Goal: Information Seeking & Learning: Learn about a topic

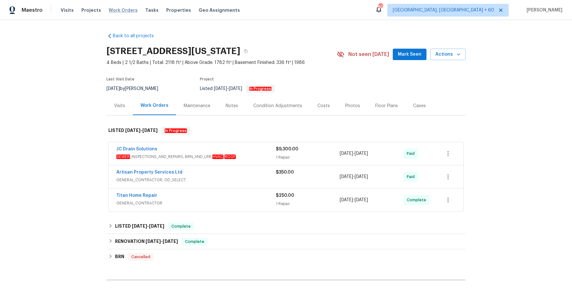
click at [115, 10] on span "Work Orders" at bounding box center [123, 10] width 29 height 6
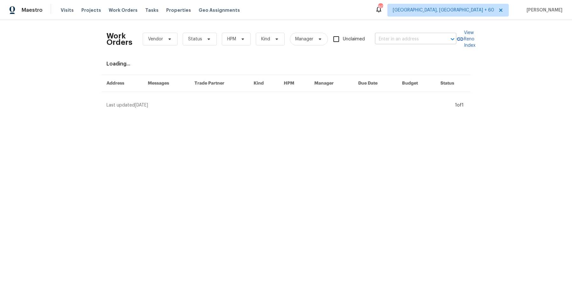
click at [414, 39] on input "text" at bounding box center [407, 39] width 64 height 10
paste input "29840 Avenida De Real Menifee, CA 92586"
type input "29840 Avenida De Real Menifee, CA 92586"
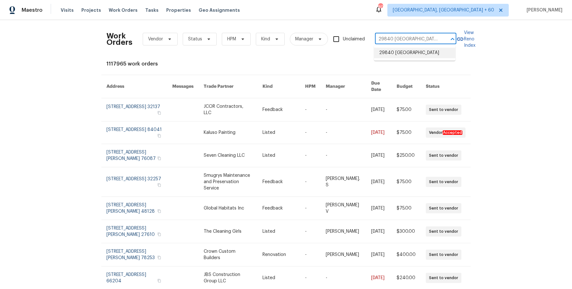
click at [415, 56] on li "29840 Avenida De Real, Menifee, CA 92586" at bounding box center [414, 53] width 81 height 10
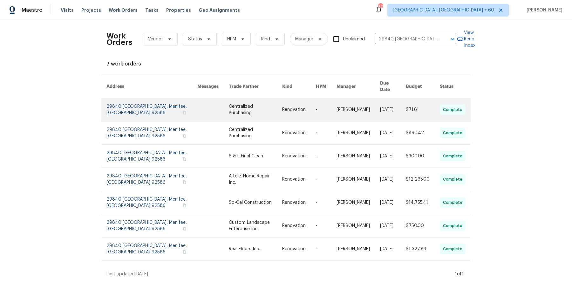
click at [375, 112] on td "[DATE]" at bounding box center [388, 109] width 26 height 23
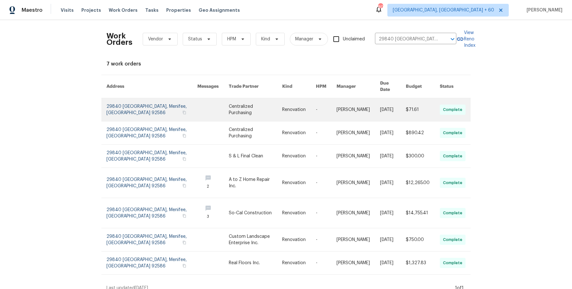
click at [364, 106] on link at bounding box center [358, 109] width 44 height 23
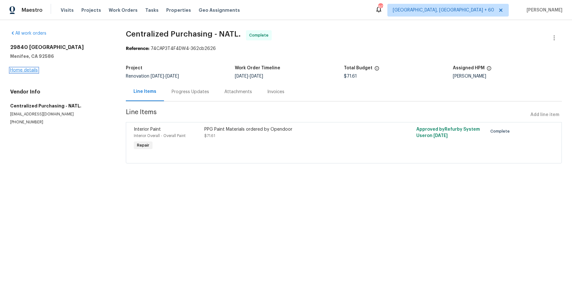
click at [29, 69] on link "Home details" at bounding box center [24, 70] width 28 height 4
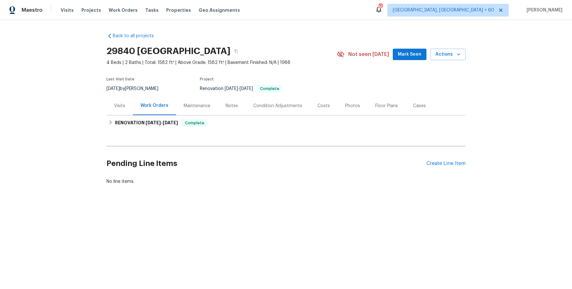
click at [171, 109] on div "Work Orders" at bounding box center [154, 105] width 43 height 19
click at [165, 124] on span "8/25/25 - 9/4/25" at bounding box center [162, 122] width 32 height 4
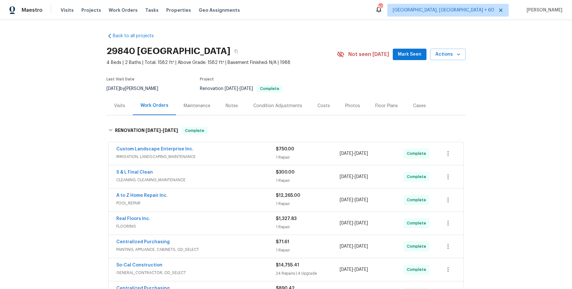
click at [236, 158] on span "IRRIGATION, LANDSCAPING_MAINTENANCE" at bounding box center [195, 156] width 159 height 6
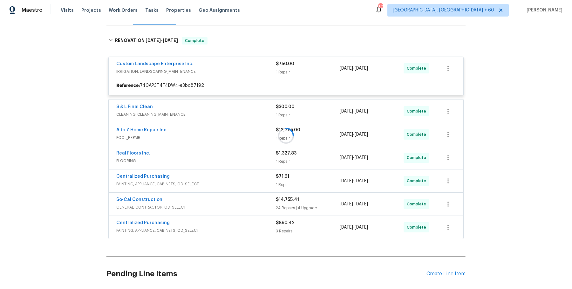
scroll to position [98, 0]
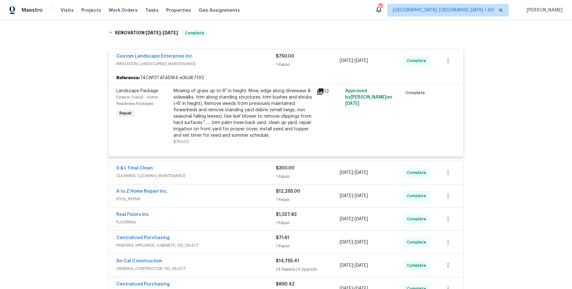
click at [233, 173] on span "CLEANING, CLEANING_MAINTENANCE" at bounding box center [195, 176] width 159 height 6
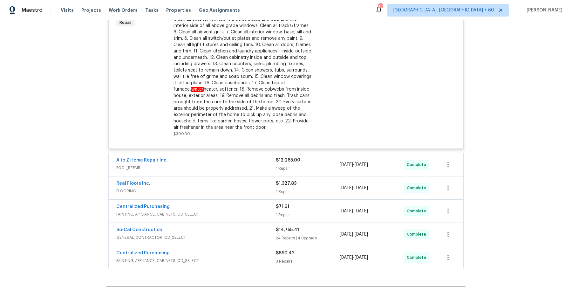
scroll to position [377, 0]
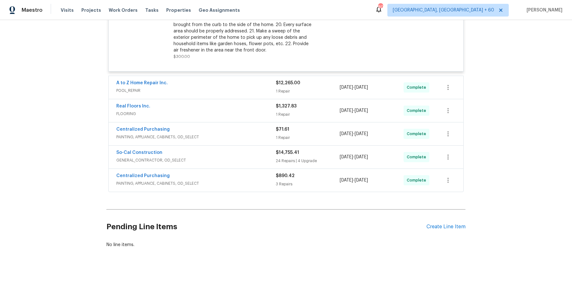
click at [256, 81] on div "A to Z Home Repair Inc." at bounding box center [195, 84] width 159 height 8
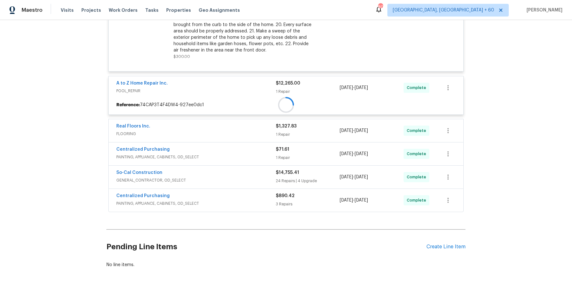
scroll to position [397, 0]
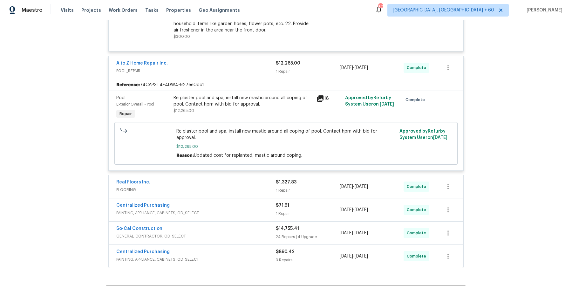
click at [261, 107] on div "Re plaster pool and spa, install new mastic around all coping of pool. Contact …" at bounding box center [242, 104] width 139 height 19
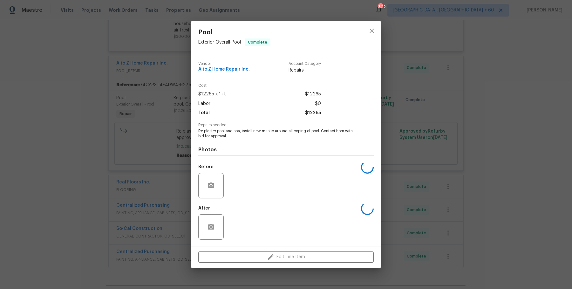
click at [485, 113] on div "Pool Exterior Overall - Pool Complete Vendor A to Z Home Repair Inc. Account Ca…" at bounding box center [286, 144] width 572 height 289
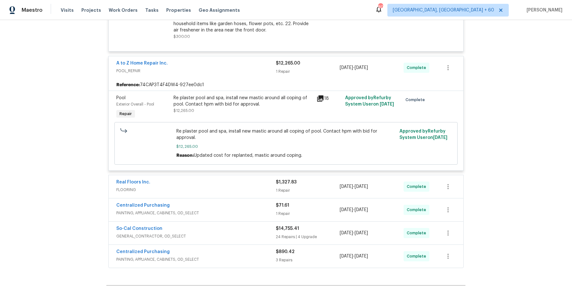
click at [270, 179] on div "Real Floors Inc." at bounding box center [195, 183] width 159 height 8
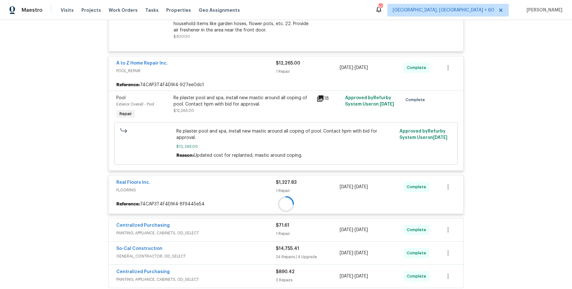
scroll to position [487, 0]
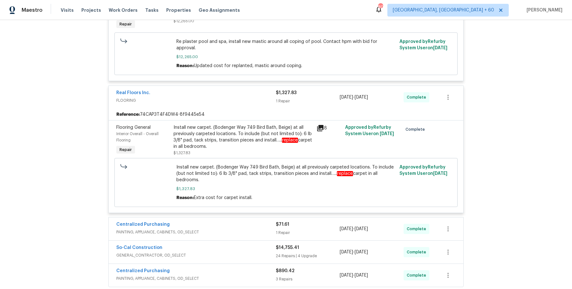
click at [249, 229] on span "PAINTING, APPLIANCE, CABINETS, OD_SELECT" at bounding box center [195, 232] width 159 height 6
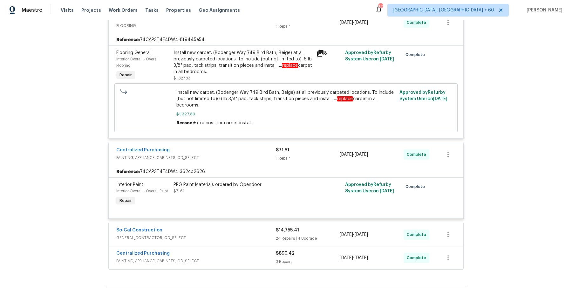
scroll to position [564, 0]
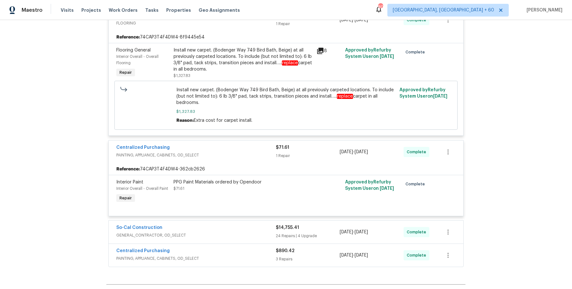
click at [254, 224] on div "So-Cal Construction" at bounding box center [195, 228] width 159 height 8
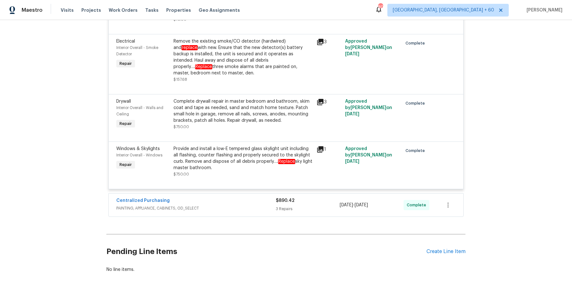
scroll to position [2086, 0]
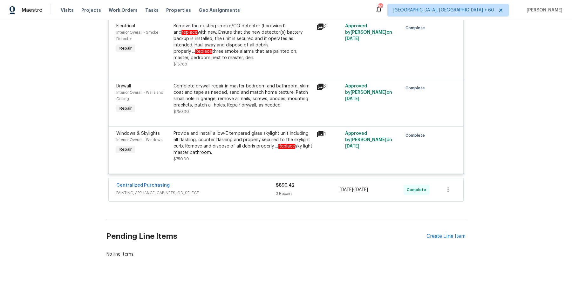
click at [267, 187] on div "Centralized Purchasing PAINTING, APPLIANCE, CABINETS, OD_SELECT $890.42 3 Repai…" at bounding box center [286, 189] width 355 height 23
click at [268, 190] on span "PAINTING, APPLIANCE, CABINETS, OD_SELECT" at bounding box center [195, 193] width 159 height 6
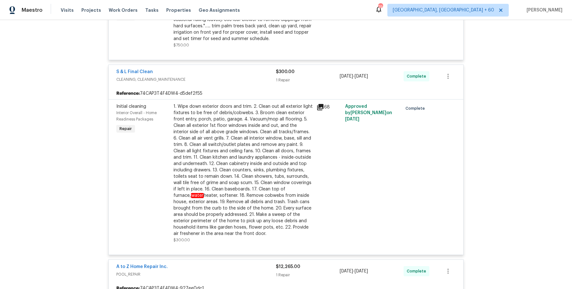
scroll to position [0, 0]
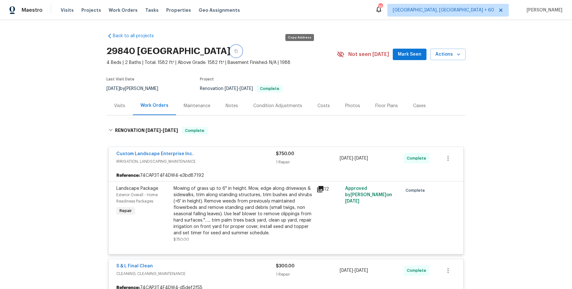
click at [238, 51] on icon "button" at bounding box center [236, 51] width 4 height 4
click at [242, 53] on button "button" at bounding box center [235, 50] width 11 height 11
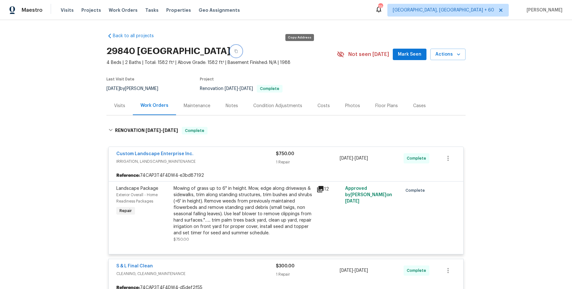
click at [242, 53] on button "button" at bounding box center [235, 50] width 11 height 11
click at [303, 54] on div "29840 Avenida De Real, Menifee, CA 92586" at bounding box center [221, 51] width 230 height 17
click at [242, 53] on button "button" at bounding box center [235, 50] width 11 height 11
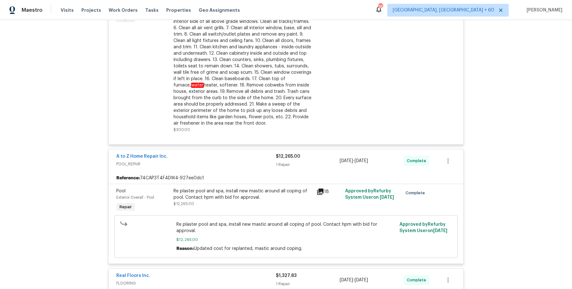
scroll to position [328, 0]
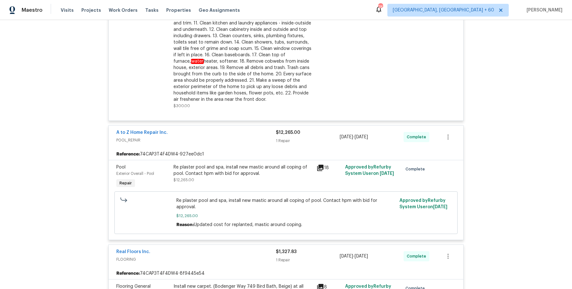
click at [259, 173] on div "Re plaster pool and spa, install new mastic around all coping of pool. Contact …" at bounding box center [242, 170] width 139 height 13
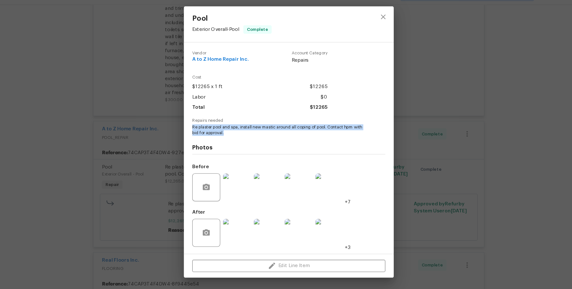
drag, startPoint x: 199, startPoint y: 130, endPoint x: 250, endPoint y: 137, distance: 51.4
click at [250, 137] on span "Re plaster pool and spa, install new mastic around all coping of pool. Contact …" at bounding box center [277, 133] width 158 height 11
copy span "Re plaster pool and spa, install new mastic around all coping of pool. Contact …"
click at [174, 121] on div "Pool Exterior Overall - Pool Complete Vendor A to Z Home Repair Inc. Account Ca…" at bounding box center [286, 144] width 572 height 289
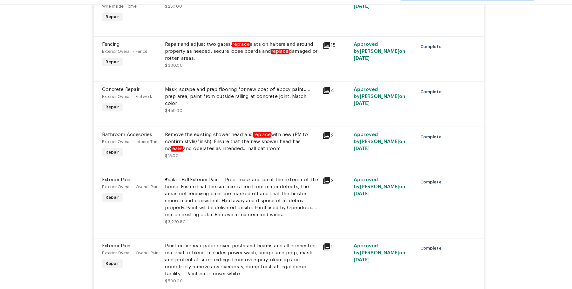
scroll to position [1086, 0]
click at [237, 99] on div "Mask, scrape and prep flooring for new coat of epoxy paint….. prep area, paint …" at bounding box center [242, 103] width 139 height 19
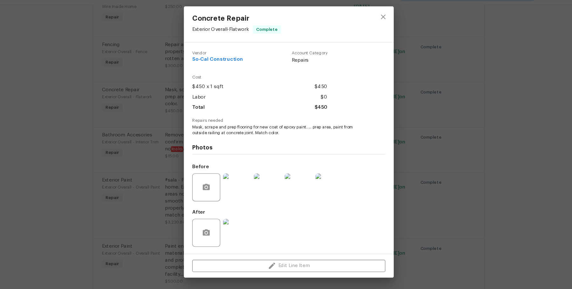
click at [238, 183] on img at bounding box center [238, 185] width 25 height 25
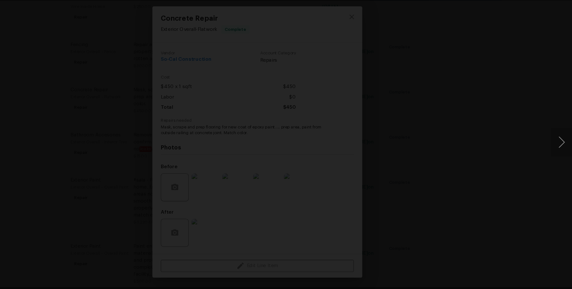
click at [513, 86] on div "Lightbox" at bounding box center [286, 144] width 572 height 289
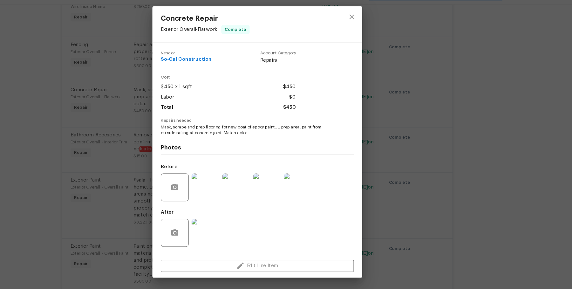
click at [513, 86] on div "Concrete Repair Exterior Overall - Flatwork Complete Vendor So-Cal Construction…" at bounding box center [286, 144] width 572 height 289
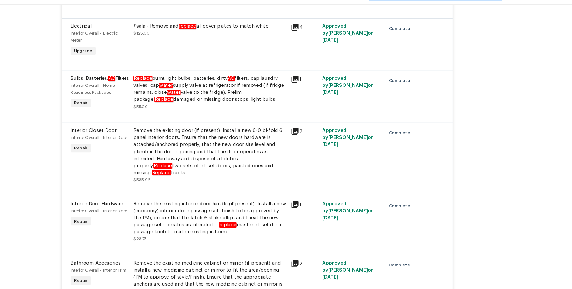
scroll to position [1537, 0]
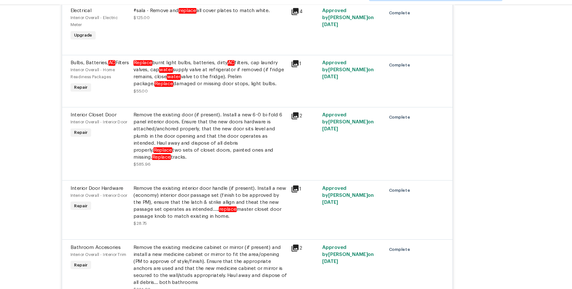
click at [249, 104] on div "Bulbs, Batteries, AC Filters Interior Overall - Home Readiness Packages Repair …" at bounding box center [286, 88] width 355 height 47
click at [248, 125] on div "Remove the existing door (if present). Install a new 6-0 bi-fold 6 panel interi…" at bounding box center [242, 139] width 139 height 44
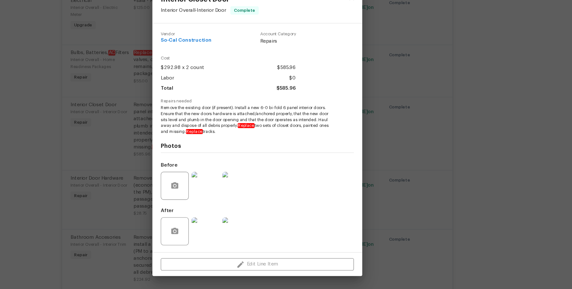
click at [243, 230] on img at bounding box center [238, 234] width 25 height 25
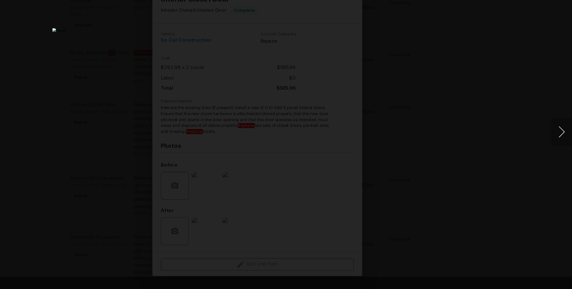
click at [559, 148] on button "Next image" at bounding box center [562, 144] width 19 height 25
click at [527, 106] on div "Lightbox" at bounding box center [286, 144] width 572 height 289
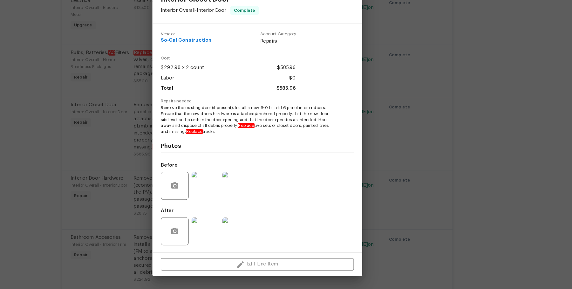
click at [448, 143] on div "Interior Closet Door Interior Overall - Interior Door Complete Vendor So-Cal Co…" at bounding box center [286, 144] width 572 height 289
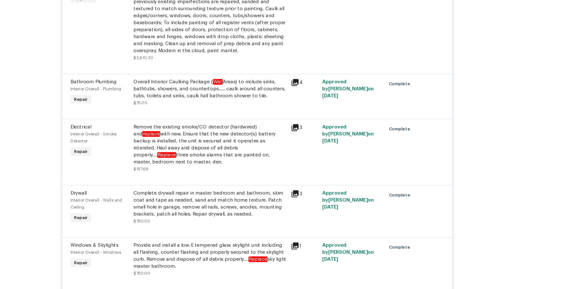
scroll to position [1972, 0]
click at [269, 163] on div "Remove the existing smoke/CO detector (hardwired) and replace with new. Ensure …" at bounding box center [242, 159] width 139 height 44
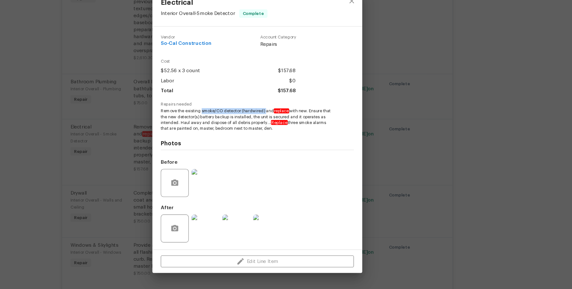
drag, startPoint x: 236, startPoint y: 125, endPoint x: 293, endPoint y: 124, distance: 57.2
click at [293, 124] on span "Remove the existing smoke/CO detector (hardwired) and replace with new. Ensure …" at bounding box center [277, 133] width 158 height 21
copy span "smoke/CO detector (hardwired)"
click at [478, 204] on div "Electrical Interior Overall - Smoke Detector Complete Vendor So-Cal Constructio…" at bounding box center [286, 144] width 572 height 289
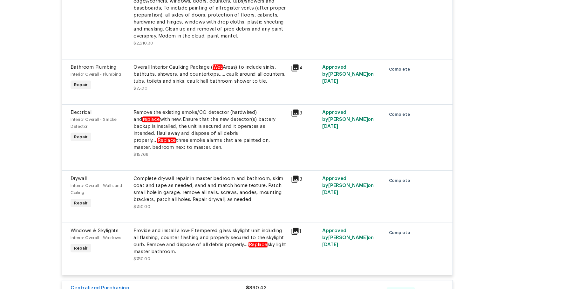
scroll to position [1989, 0]
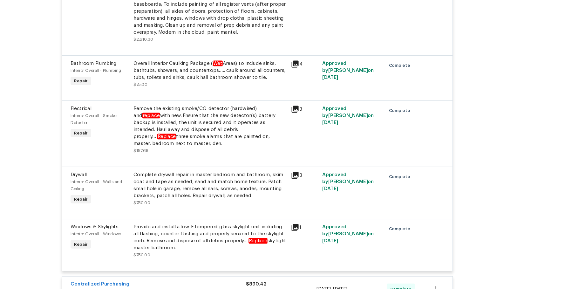
click at [256, 184] on div "Complete drywall repair in master bedroom and bathroom, skim coat and tape as n…" at bounding box center [242, 192] width 139 height 25
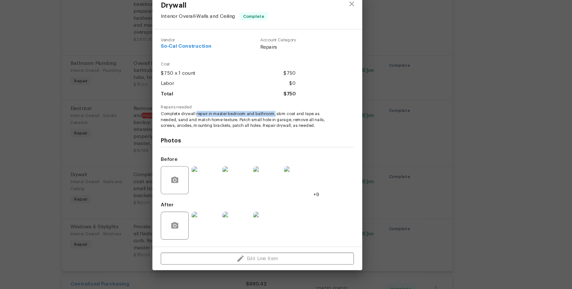
drag, startPoint x: 231, startPoint y: 128, endPoint x: 303, endPoint y: 127, distance: 72.4
click at [303, 127] on span "Complete drywall repair in master bedroom and bathroom, skim coat and tape as n…" at bounding box center [277, 133] width 158 height 16
copy span "repair in master bedroom and bathroom,"
click at [491, 173] on div "Drywall Interior Overall - Walls and Ceiling Complete Vendor So-Cal Constructio…" at bounding box center [286, 144] width 572 height 289
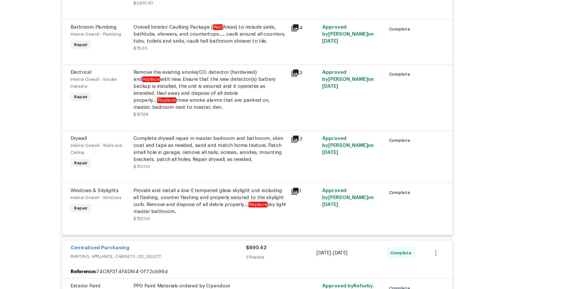
scroll to position [2055, 0]
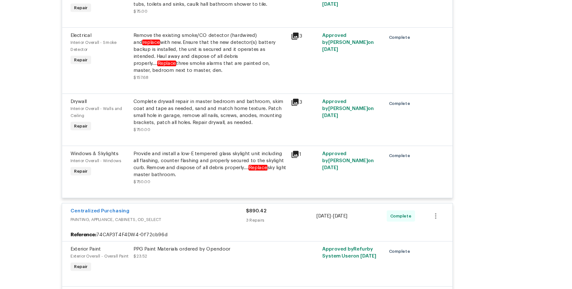
click at [263, 161] on div "Provide and install a low-E tempered glass skylight unit including all flashing…" at bounding box center [242, 173] width 139 height 25
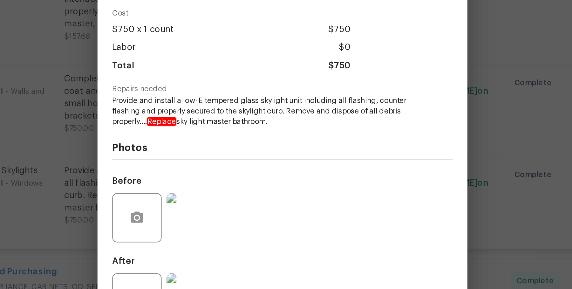
click at [236, 198] on img at bounding box center [238, 188] width 25 height 25
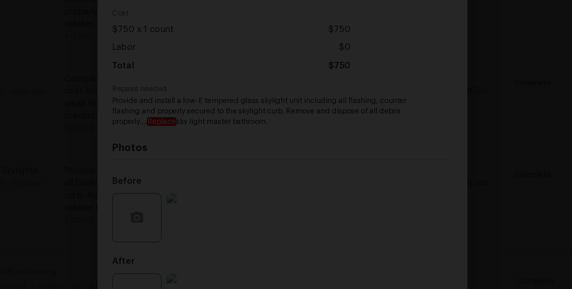
click at [412, 153] on img "Lightbox" at bounding box center [286, 144] width 572 height 289
click at [411, 154] on img "Lightbox" at bounding box center [286, 144] width 572 height 289
click at [412, 157] on img "Lightbox" at bounding box center [286, 144] width 572 height 289
click at [411, 119] on img "Lightbox" at bounding box center [158, 132] width 1149 height 580
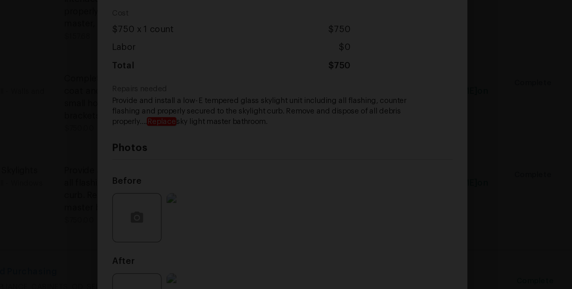
click at [411, 120] on img "Lightbox" at bounding box center [245, 132] width 1149 height 580
click at [412, 125] on img "Lightbox" at bounding box center [262, 131] width 1055 height 532
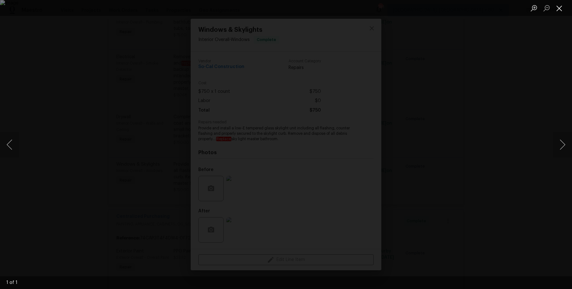
click at [559, 7] on button "Close lightbox" at bounding box center [559, 8] width 13 height 11
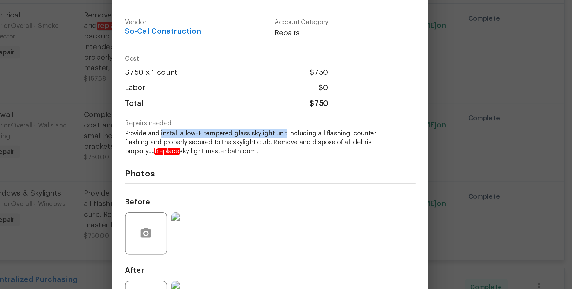
drag, startPoint x: 220, startPoint y: 128, endPoint x: 296, endPoint y: 126, distance: 76.0
click at [296, 126] on span "Provide and install a low-E tempered glass skylight unit including all flashing…" at bounding box center [277, 133] width 158 height 16
copy span "install a low-E tempered glass skylight unit"
click at [267, 136] on span "Provide and install a low-E tempered glass skylight unit including all flashing…" at bounding box center [277, 133] width 158 height 16
drag, startPoint x: 221, startPoint y: 129, endPoint x: 287, endPoint y: 128, distance: 66.1
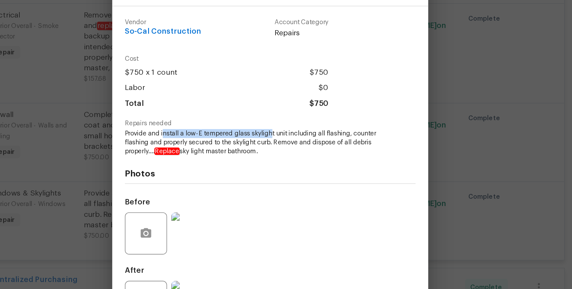
click at [287, 128] on span "Provide and install a low-E tempered glass skylight unit including all flashing…" at bounding box center [277, 133] width 158 height 16
copy span "nstall a low-E tempered glass skyligh"
click at [426, 152] on div "Windows & Skylights Interior Overall - Windows Complete Vendor So-Cal Construct…" at bounding box center [286, 144] width 572 height 289
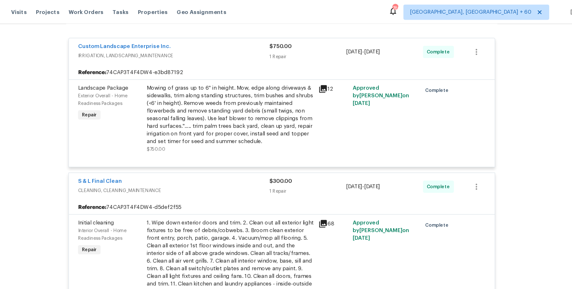
scroll to position [0, 0]
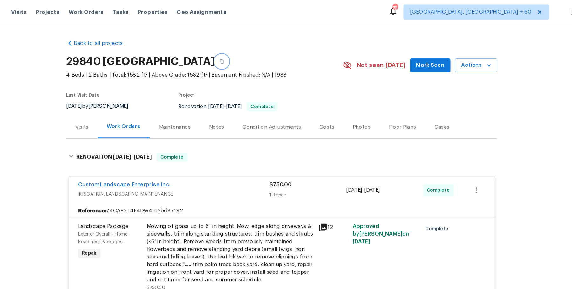
click at [242, 55] on button "button" at bounding box center [235, 50] width 11 height 11
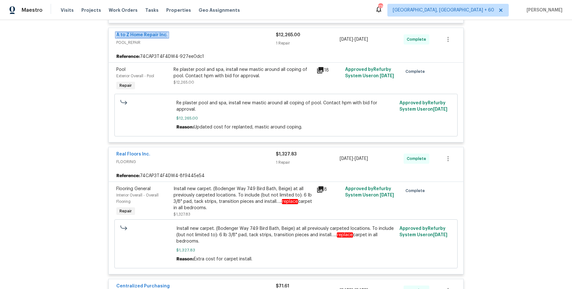
scroll to position [460, 0]
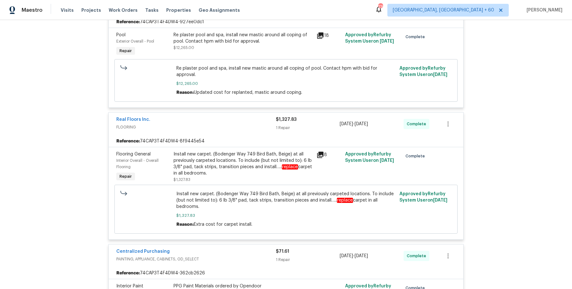
click at [248, 157] on div "Install new carpet. (Bodenger Way 749 Bird Bath, Beige) at all previously carpe…" at bounding box center [242, 163] width 139 height 25
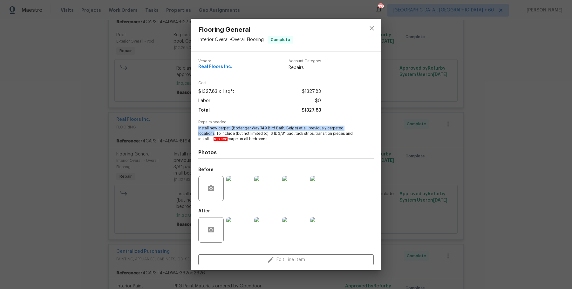
drag, startPoint x: 198, startPoint y: 129, endPoint x: 215, endPoint y: 134, distance: 17.5
click at [215, 134] on span "Install new carpet. (Bodenger Way 749 Bird Bath, Beige) at all previously carpe…" at bounding box center [277, 133] width 158 height 16
copy span "Install new carpet. (Bodenger Way 749 Bird Bath, Beige) at all previously carpe…"
click at [163, 96] on div "Flooring General Interior Overall - Overall Flooring Complete Vendor Real Floor…" at bounding box center [286, 144] width 572 height 289
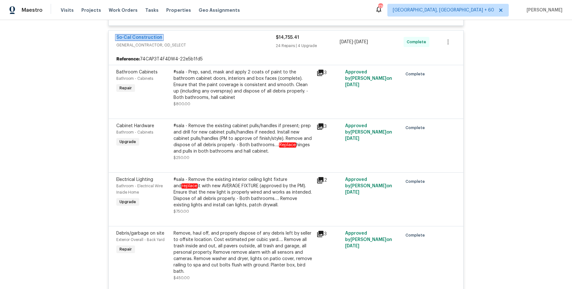
scroll to position [764, 0]
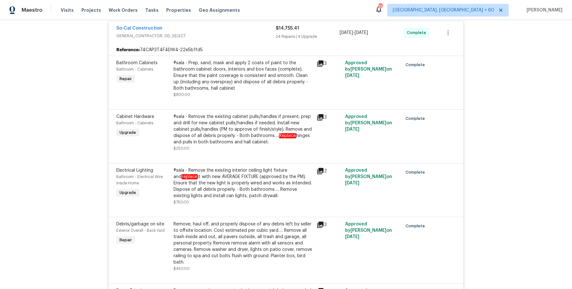
click at [234, 63] on div "#sala - Prep, sand, mask and apply 2 coats of paint to the bathroom cabinet doo…" at bounding box center [242, 76] width 139 height 32
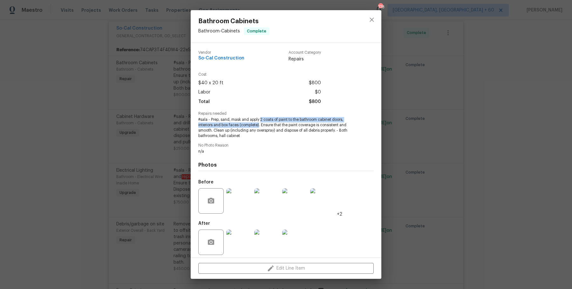
drag, startPoint x: 260, startPoint y: 119, endPoint x: 259, endPoint y: 124, distance: 4.2
click at [259, 124] on span "#sala - Prep, sand, mask and apply 2 coats of paint to the bathroom cabinet doo…" at bounding box center [277, 127] width 158 height 21
copy span "2 coats of paint to the bathroom cabinet doors, interiors and box faces (comple…"
click at [162, 112] on div "Bathroom Cabinets Bathroom - Cabinets Complete Vendor So-Cal Construction Accou…" at bounding box center [286, 144] width 572 height 289
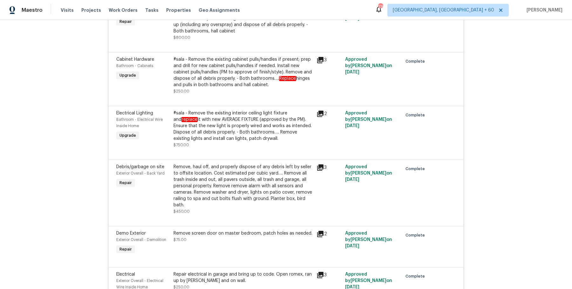
scroll to position [826, 0]
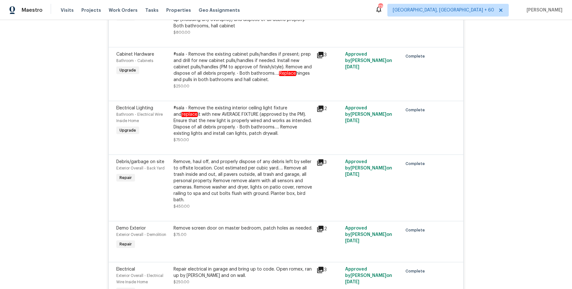
click at [231, 110] on div "#sala - Remove the existing interior ceiling light fixture and replace it with …" at bounding box center [242, 121] width 139 height 32
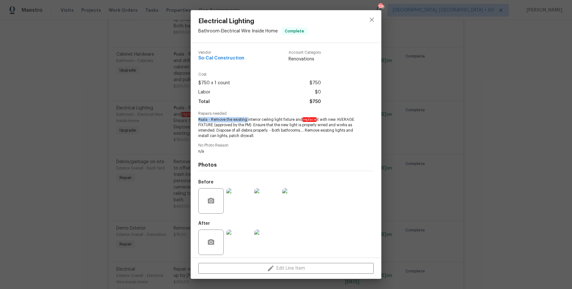
drag, startPoint x: 248, startPoint y: 118, endPoint x: 295, endPoint y: 117, distance: 47.3
click at [295, 117] on span "#sala - Remove the existing interior ceiling light fixture and replace it with …" at bounding box center [277, 127] width 158 height 21
click at [281, 146] on span "No Photo Reason" at bounding box center [285, 145] width 175 height 4
drag, startPoint x: 247, startPoint y: 120, endPoint x: 294, endPoint y: 118, distance: 46.4
click at [294, 118] on span "#sala - Remove the existing interior ceiling light fixture and replace it with …" at bounding box center [277, 127] width 158 height 21
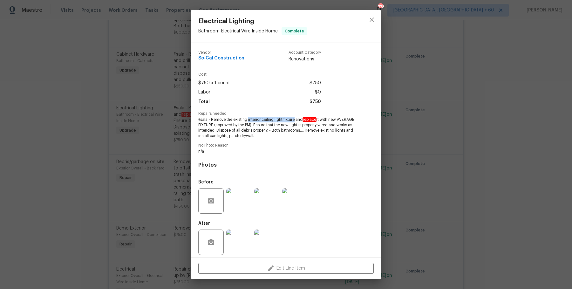
copy span "interior ceiling light fixture"
click at [164, 98] on div "Electrical Lighting Bathroom - Electrical Wire Inside Home Complete Vendor So-C…" at bounding box center [286, 144] width 572 height 289
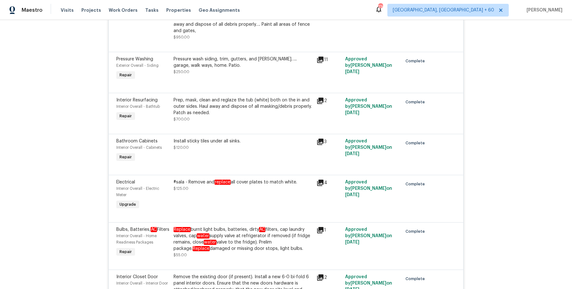
scroll to position [1390, 0]
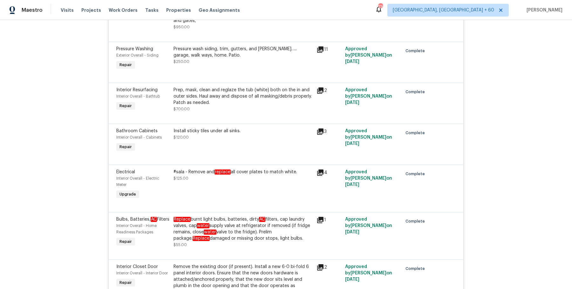
click at [247, 94] on div "Prep, mask, clean and reglaze the tub (white) both on the in and outer sides. H…" at bounding box center [242, 99] width 139 height 25
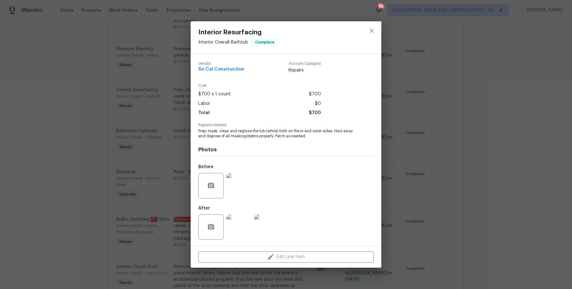
click at [239, 132] on span "Prep, mask, clean and reglaze the tub (white) both on the in and outer sides. H…" at bounding box center [277, 133] width 158 height 11
drag, startPoint x: 239, startPoint y: 132, endPoint x: 334, endPoint y: 129, distance: 94.7
click at [334, 129] on span "Prep, mask, clean and reglaze the tub (white) both on the in and outer sides. H…" at bounding box center [277, 133] width 158 height 11
copy span "eglaze the tub (white) both on the in and outer sides."
click at [167, 136] on div "Interior Resurfacing Interior Overall - Bathtub Complete Vendor So-Cal Construc…" at bounding box center [286, 144] width 572 height 289
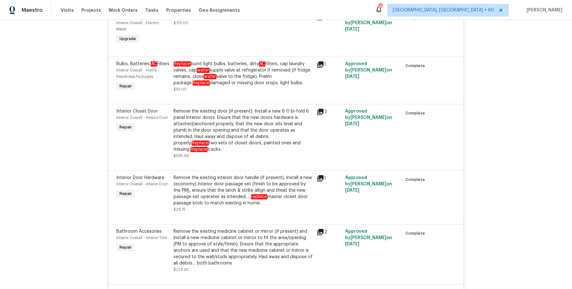
scroll to position [1559, 0]
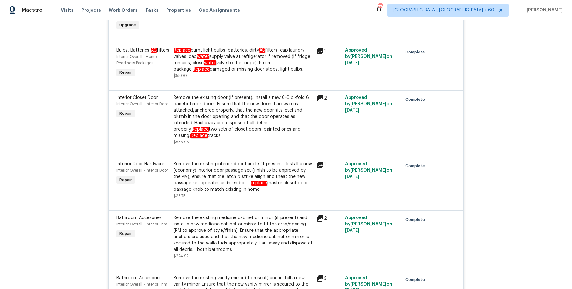
click at [222, 94] on div "Remove the existing door (if present). Install a new 6-0 bi-fold 6 panel interi…" at bounding box center [242, 116] width 139 height 44
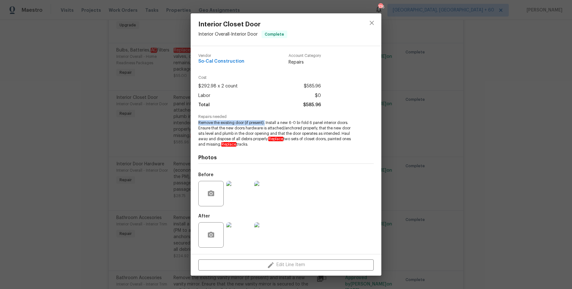
drag, startPoint x: 265, startPoint y: 123, endPoint x: 355, endPoint y: 120, distance: 90.3
click at [355, 120] on span "Remove the existing door (if present). Install a new 6-0 bi-fold 6 panel interi…" at bounding box center [277, 133] width 158 height 27
click at [288, 127] on span "Remove the existing door (if present). Install a new 6-0 bi-fold 6 panel interi…" at bounding box center [277, 133] width 158 height 27
drag, startPoint x: 266, startPoint y: 124, endPoint x: 415, endPoint y: 123, distance: 148.7
click at [415, 123] on div "Interior Closet Door Interior Overall - Interior Door Complete Vendor So-Cal Co…" at bounding box center [286, 144] width 572 height 289
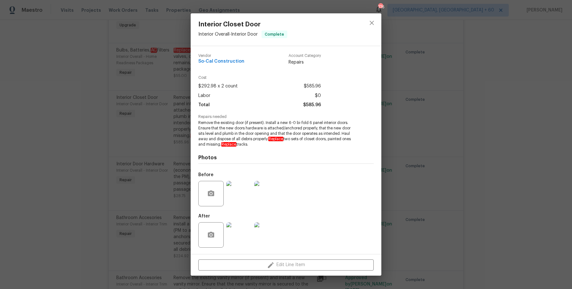
click at [326, 98] on div "Cost $292.98 x 2 count $585.96 Labor $0 Total $585.96" at bounding box center [285, 95] width 175 height 39
click at [265, 123] on span "Remove the existing door (if present). Install a new 6-0 bi-fold 6 panel interi…" at bounding box center [277, 133] width 158 height 27
drag, startPoint x: 266, startPoint y: 123, endPoint x: 353, endPoint y: 123, distance: 87.1
click at [353, 123] on span "Remove the existing door (if present). Install a new 6-0 bi-fold 6 panel interi…" at bounding box center [277, 133] width 158 height 27
copy span "Install a new 6-0 bi-fold 6 panel interior doors."
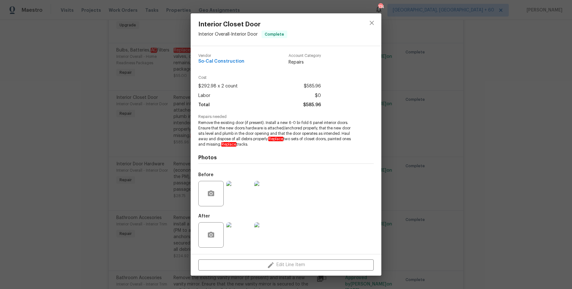
click at [491, 106] on div "Interior Closet Door Interior Overall - Interior Door Complete Vendor So-Cal Co…" at bounding box center [286, 144] width 572 height 289
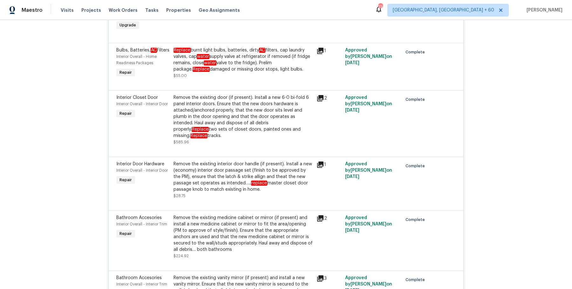
click at [262, 115] on div "Remove the existing door (if present). Install a new 6-0 bi-fold 6 panel interi…" at bounding box center [242, 116] width 139 height 44
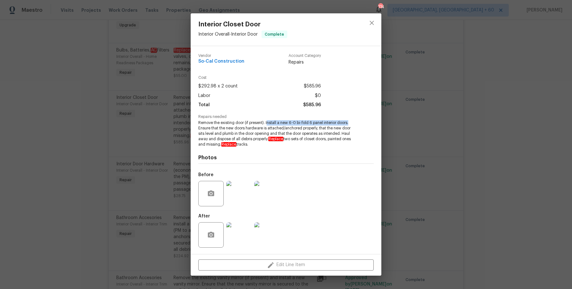
drag, startPoint x: 267, startPoint y: 124, endPoint x: 357, endPoint y: 124, distance: 90.2
click at [357, 124] on div "Repairs needed Remove the existing door (if present). Install a new 6-0 bi-fold…" at bounding box center [285, 131] width 175 height 32
click at [160, 151] on div "Interior Closet Door Interior Overall - Interior Door Complete Vendor So-Cal Co…" at bounding box center [286, 144] width 572 height 289
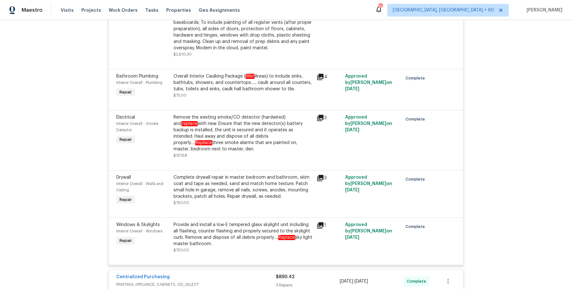
scroll to position [2003, 0]
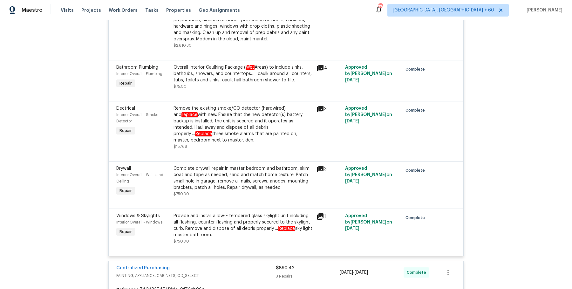
click at [211, 168] on div "Complete drywall repair in master bedroom and bathroom, skim coat and tape as n…" at bounding box center [242, 177] width 139 height 25
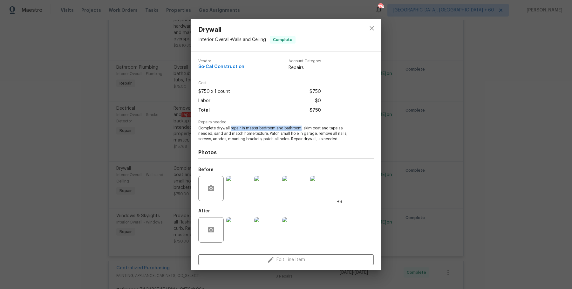
drag, startPoint x: 231, startPoint y: 128, endPoint x: 302, endPoint y: 126, distance: 71.2
click at [302, 126] on span "Complete drywall repair in master bedroom and bathroom, skim coat and tape as n…" at bounding box center [277, 133] width 158 height 16
drag, startPoint x: 418, startPoint y: 133, endPoint x: 412, endPoint y: 134, distance: 6.0
click at [419, 134] on div "Drywall Interior Overall - Walls and Ceiling Complete Vendor So-Cal Constructio…" at bounding box center [286, 144] width 572 height 289
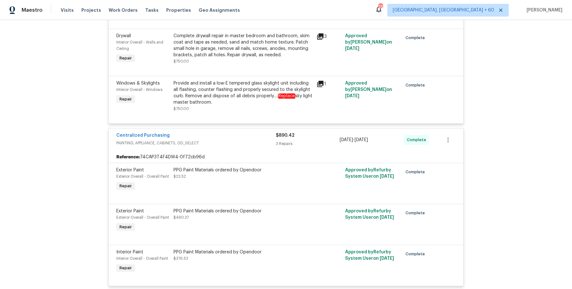
scroll to position [2134, 0]
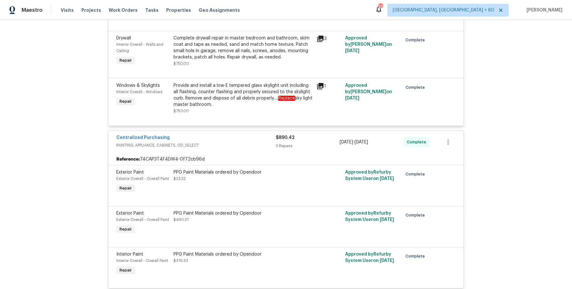
click at [244, 114] on div at bounding box center [285, 118] width 339 height 8
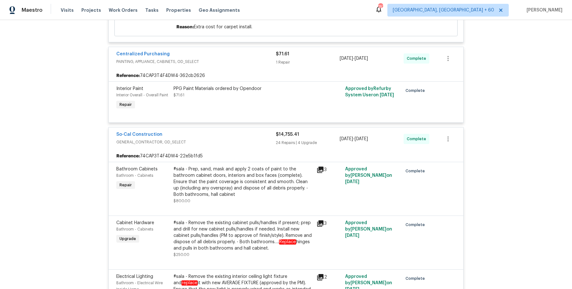
scroll to position [0, 0]
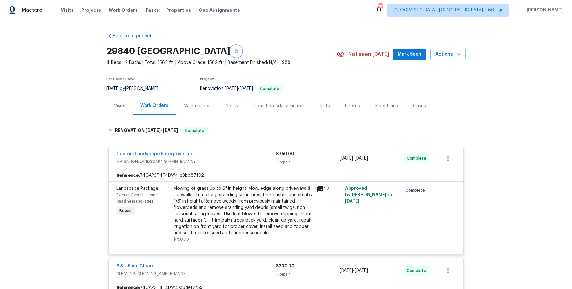
click at [238, 49] on icon "button" at bounding box center [236, 51] width 4 height 4
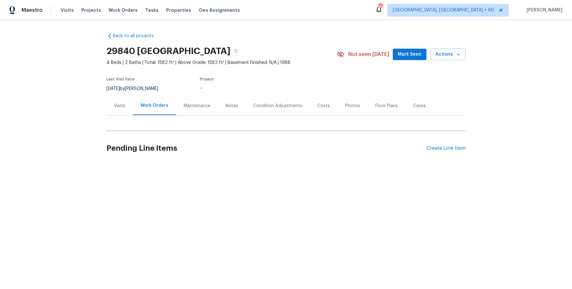
click at [130, 120] on div "Back to all projects 29840 Avenida De Real, Menifee, CA 92586 4 Beds | 2 Baths …" at bounding box center [285, 98] width 359 height 140
click at [127, 103] on div "Visits" at bounding box center [119, 105] width 26 height 19
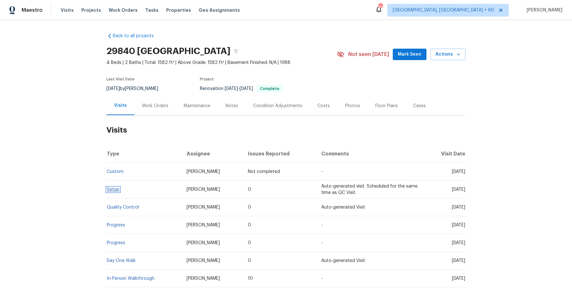
click at [117, 190] on link "Setup" at bounding box center [113, 189] width 13 height 4
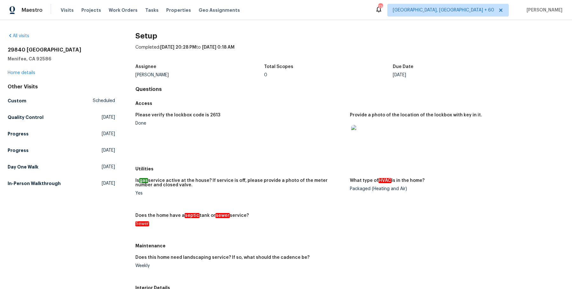
click at [26, 173] on div "Other Visits Custom Scheduled Quality Control Sat, Sep 06 2025 Progress Wed, Se…" at bounding box center [61, 136] width 107 height 105
click at [27, 166] on h5 "Day One Walk" at bounding box center [23, 167] width 31 height 6
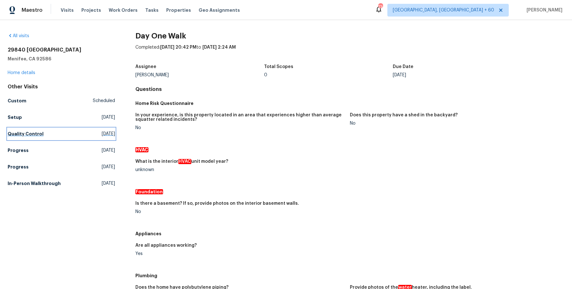
click at [34, 132] on h5 "Quality Control" at bounding box center [26, 134] width 36 height 6
click at [34, 132] on html "Maestro Visits Projects Work Orders Tasks Properties Geo Assignments 774 Albuqu…" at bounding box center [286, 144] width 572 height 289
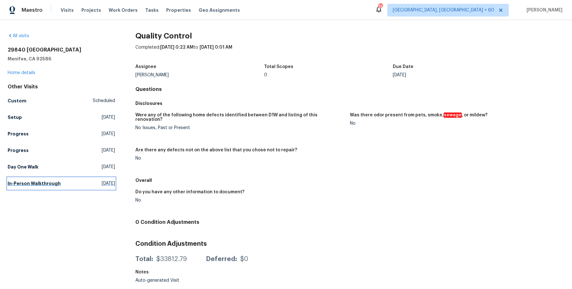
click at [18, 178] on link "In-Person Walkthrough Wed, Jul 09 2025" at bounding box center [61, 183] width 107 height 11
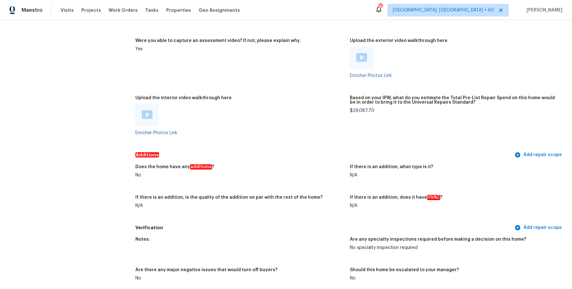
scroll to position [1069, 0]
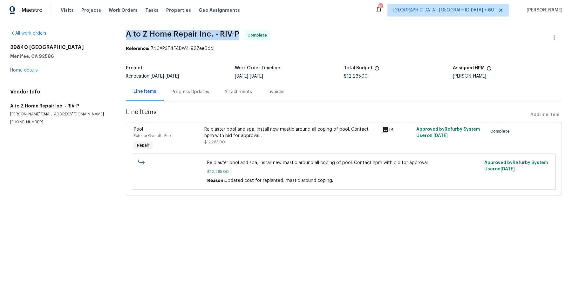
drag, startPoint x: 123, startPoint y: 35, endPoint x: 238, endPoint y: 31, distance: 115.4
click at [238, 31] on div "All work orders 29840 Avenida De Real Menifee, CA 92586 Home details Vendor Inf…" at bounding box center [286, 116] width 572 height 193
copy span "A to Z Home Repair Inc. - RIV-P"
click at [37, 142] on section "All work orders 29840 Avenida De Real Menifee, CA 92586 Home details Vendor Inf…" at bounding box center [60, 116] width 100 height 173
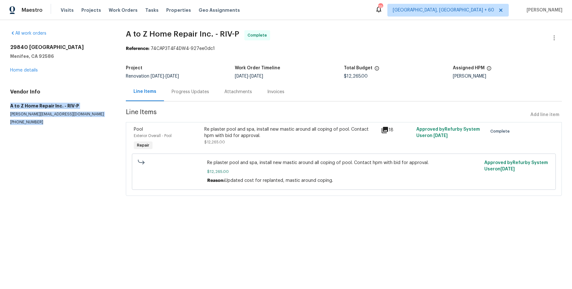
drag, startPoint x: 8, startPoint y: 101, endPoint x: 83, endPoint y: 160, distance: 95.4
click at [83, 160] on div "All work orders 29840 Avenida De Real Menifee, CA 92586 Home details Vendor Inf…" at bounding box center [286, 116] width 572 height 193
copy div "A to Z Home Repair Inc. - RIV-P silva.atoz@gmail.com (818) 269-5406"
click at [31, 145] on section "All work orders 29840 Avenida De Real Menifee, CA 92586 Home details Vendor Inf…" at bounding box center [60, 116] width 100 height 173
drag, startPoint x: 9, startPoint y: 107, endPoint x: 36, endPoint y: 138, distance: 41.7
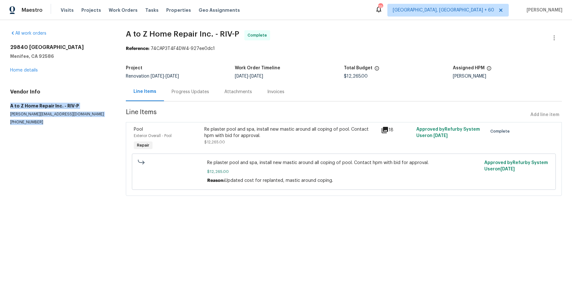
click at [36, 138] on div "All work orders 29840 Avenida De Real Menifee, CA 92586 Home details Vendor Inf…" at bounding box center [286, 116] width 572 height 193
copy div "A to Z Home Repair Inc. - RIV-P silva.atoz@gmail.com (818) 269-5406"
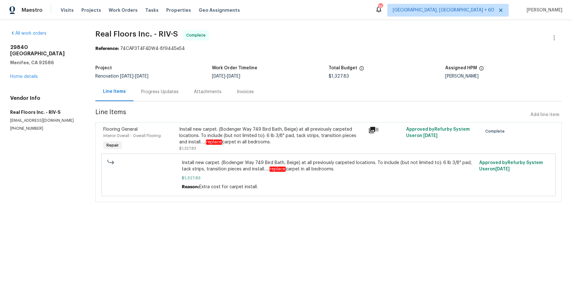
click at [138, 20] on div "All work orders 29840 Avenida De Real Menifee, CA 92586 Home details Vendor Inf…" at bounding box center [286, 120] width 572 height 200
click at [138, 30] on div "All work orders 29840 Avenida De Real Menifee, CA 92586 Home details Vendor Inf…" at bounding box center [286, 120] width 572 height 200
copy span "Real Floors Inc. - RIV-S"
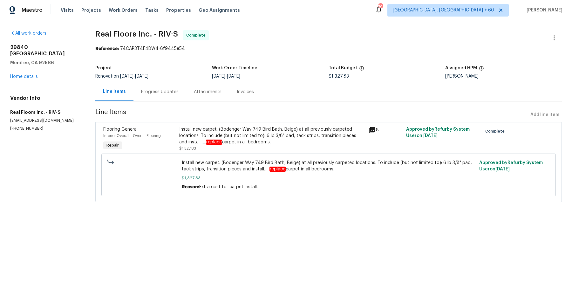
click at [44, 109] on h5 "Real Floors Inc. - RIV-S" at bounding box center [45, 112] width 70 height 6
drag, startPoint x: 21, startPoint y: 115, endPoint x: 58, endPoint y: 146, distance: 48.7
click at [59, 147] on div "All work orders 29840 Avenida De Real Menifee, CA 92586 Home details Vendor Inf…" at bounding box center [286, 120] width 572 height 200
copy div "Real Floors Inc. - RIV-S singlefamily@realfloors.com (951) 227-9976"
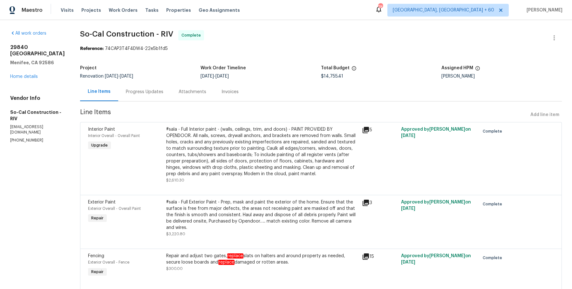
click at [166, 30] on span "So-Cal Construction - RIV" at bounding box center [126, 34] width 93 height 8
copy span "So-Cal Construction - RIV"
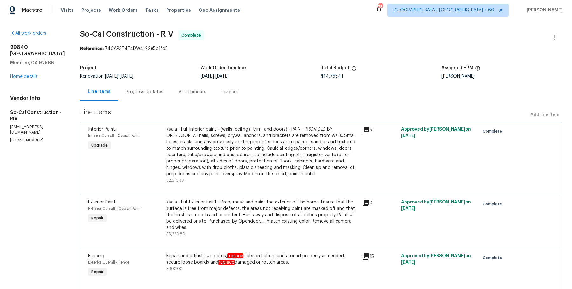
drag, startPoint x: 22, startPoint y: 116, endPoint x: 44, endPoint y: 136, distance: 29.7
copy div "So-Cal Construction - RIV socalconstruction13@gmail.com (951) 557-2497"
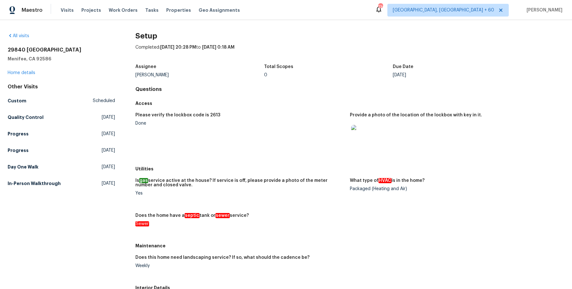
scroll to position [247, 0]
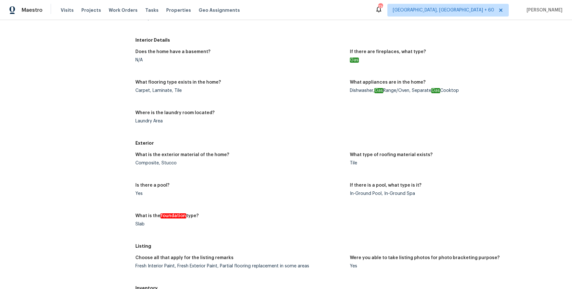
click at [351, 158] on div "What type of roofing material exists?" at bounding box center [454, 156] width 209 height 8
click at [351, 161] on div "Tile" at bounding box center [454, 163] width 209 height 4
copy div "Tile"
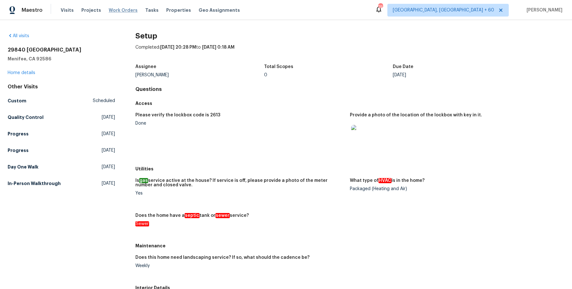
click at [128, 11] on span "Work Orders" at bounding box center [123, 10] width 29 height 6
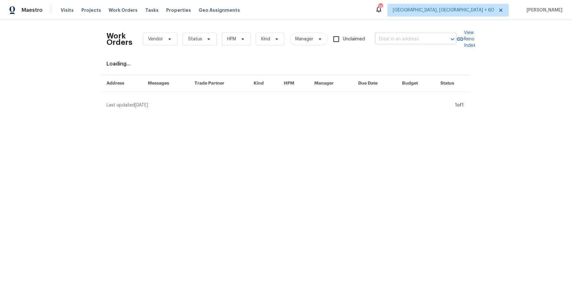
click at [382, 38] on input "text" at bounding box center [407, 39] width 64 height 10
paste input "[STREET_ADDRESS][PERSON_NAME]"
type input "[STREET_ADDRESS][PERSON_NAME]"
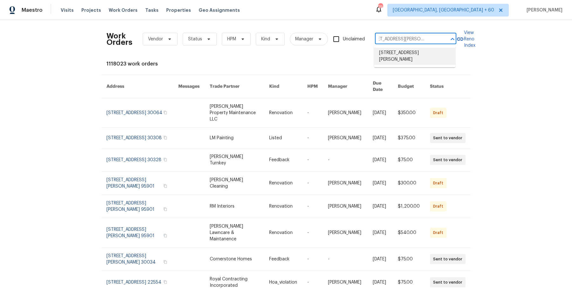
click at [386, 51] on li "917 Buchanan St, Indianapolis, IN 46203" at bounding box center [414, 56] width 81 height 17
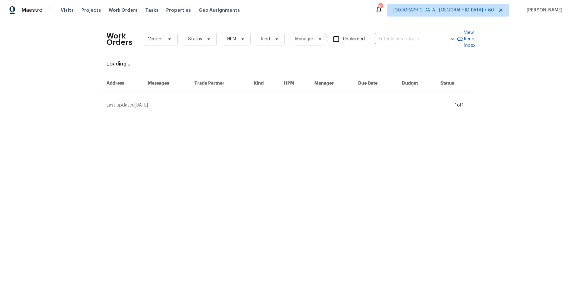
type input "917 Buchanan St, Indianapolis, IN 46203"
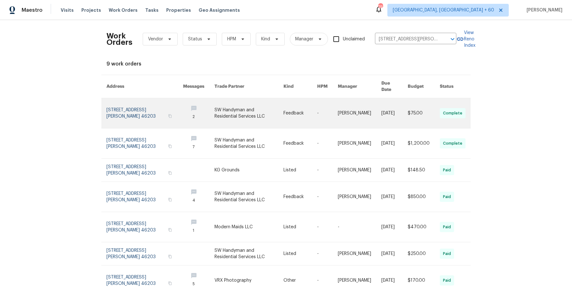
click at [355, 113] on link at bounding box center [360, 113] width 44 height 30
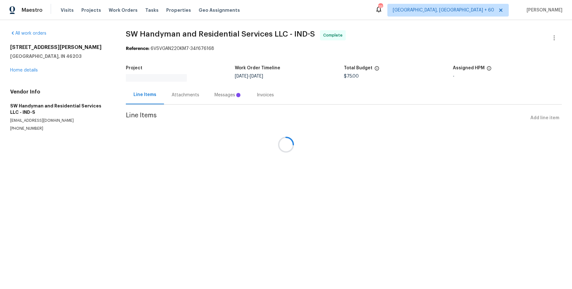
click at [27, 64] on div at bounding box center [286, 144] width 572 height 289
click at [27, 69] on div at bounding box center [286, 144] width 572 height 289
click at [29, 64] on div at bounding box center [286, 144] width 572 height 289
click at [29, 68] on div at bounding box center [286, 144] width 572 height 289
click at [30, 67] on div at bounding box center [286, 144] width 572 height 289
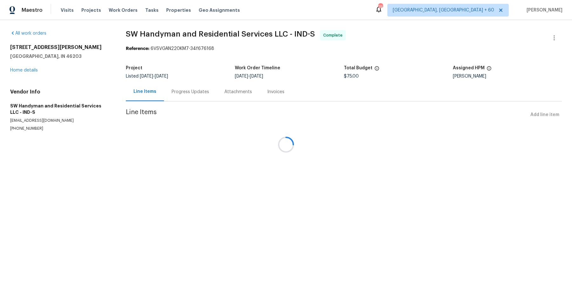
click at [30, 71] on div at bounding box center [286, 144] width 572 height 289
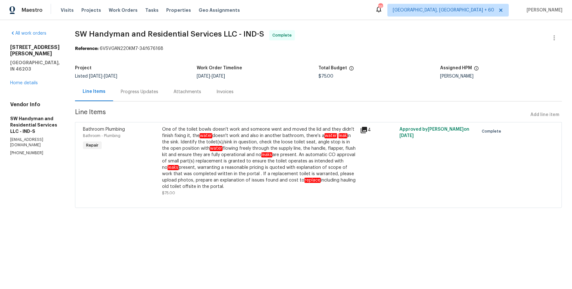
click at [29, 66] on div "917 Buchanan St Indianapolis, IN 46203 Home details" at bounding box center [35, 65] width 50 height 42
click at [29, 81] on link "Home details" at bounding box center [24, 83] width 28 height 4
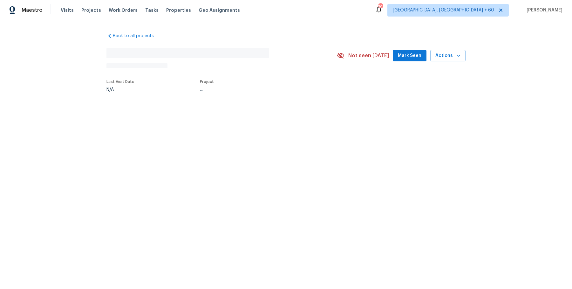
click at [123, 1] on div "Maestro Visits Projects Work Orders Tasks Properties Geo Assignments 797 Albuqu…" at bounding box center [286, 10] width 572 height 20
click at [119, 13] on div "Visits Projects Work Orders Tasks Properties Geo Assignments" at bounding box center [154, 10] width 187 height 13
click at [122, 7] on span "Work Orders" at bounding box center [123, 10] width 29 height 6
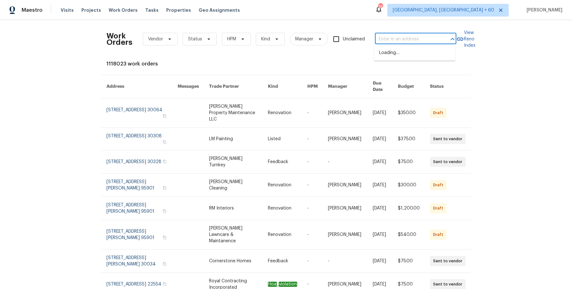
click at [384, 42] on input "text" at bounding box center [407, 39] width 64 height 10
paste input "917 Buchanan St Indianapolis, IN 46203"
type input "917 Buchanan St Indianapolis, IN 46203"
click at [394, 54] on li "917 Buchanan St, Indianapolis, IN 46203" at bounding box center [414, 56] width 81 height 17
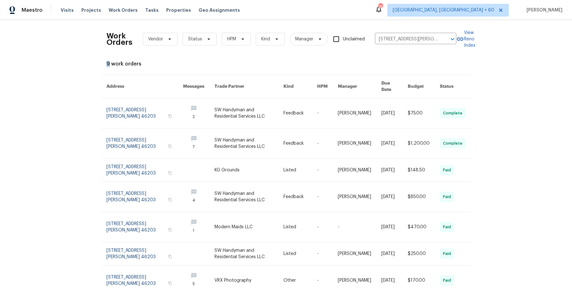
click at [394, 54] on div "Work Orders Vendor Status HPM Kind Manager Unclaimed 917 Buchanan St, Indianapo…" at bounding box center [285, 195] width 359 height 340
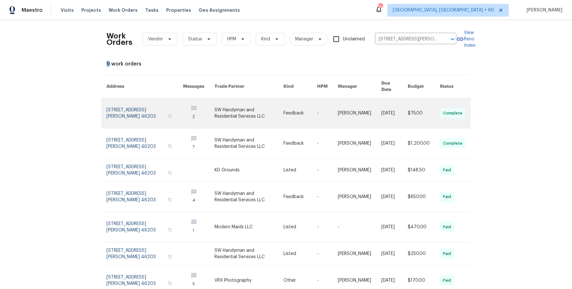
click at [365, 98] on link at bounding box center [360, 113] width 44 height 30
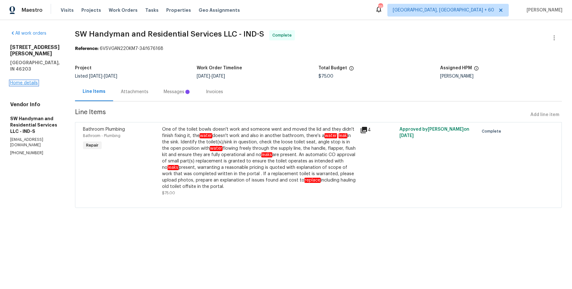
click at [31, 81] on link "Home details" at bounding box center [24, 83] width 28 height 4
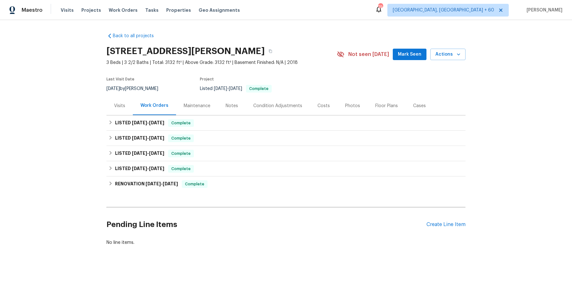
click at [119, 17] on div "Maestro Visits Projects Work Orders Tasks Properties Geo Assignments 794 Albuqu…" at bounding box center [286, 10] width 572 height 20
click at [121, 12] on span "Work Orders" at bounding box center [123, 10] width 29 height 6
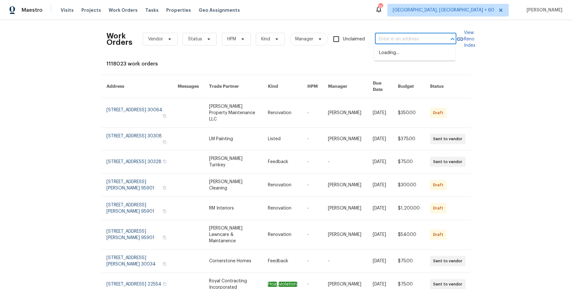
click at [390, 40] on input "text" at bounding box center [407, 39] width 64 height 10
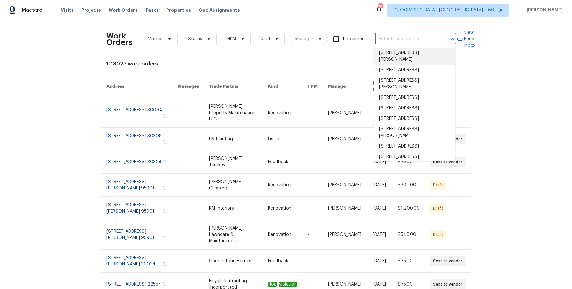
paste input "12036 Weathered Edge Dr Fishers, IN 46037"
type input "12036 Weathered Edge Dr Fishers, IN 46037"
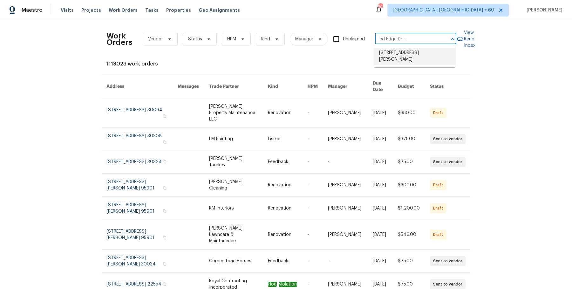
click at [404, 53] on li "[STREET_ADDRESS][PERSON_NAME]" at bounding box center [414, 56] width 81 height 17
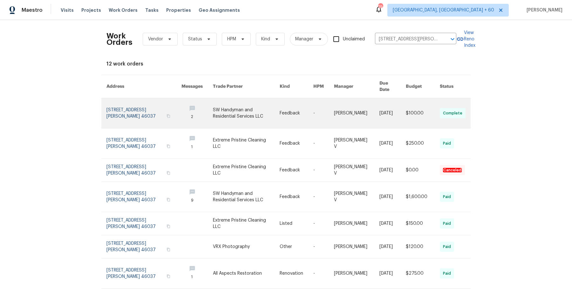
click at [374, 111] on td "[DATE]" at bounding box center [387, 113] width 26 height 30
click at [355, 98] on link at bounding box center [356, 113] width 45 height 30
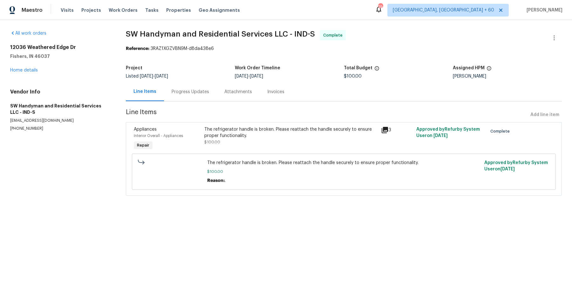
click at [28, 73] on div "All work orders 12036 Weathered Edge Dr Fishers, IN 46037 Home details Vendor I…" at bounding box center [60, 80] width 100 height 101
click at [28, 70] on link "Home details" at bounding box center [24, 70] width 28 height 4
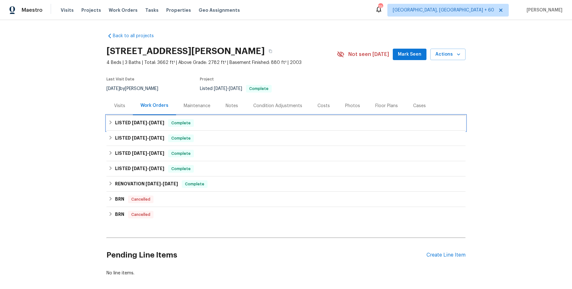
click at [204, 121] on div "LISTED [DATE] - [DATE] Complete" at bounding box center [285, 123] width 355 height 8
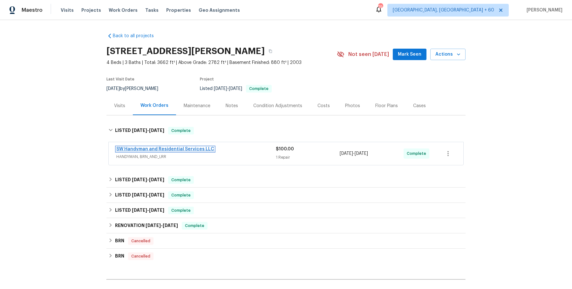
click at [204, 149] on link "SW Handyman and Residential Services LLC" at bounding box center [165, 149] width 98 height 4
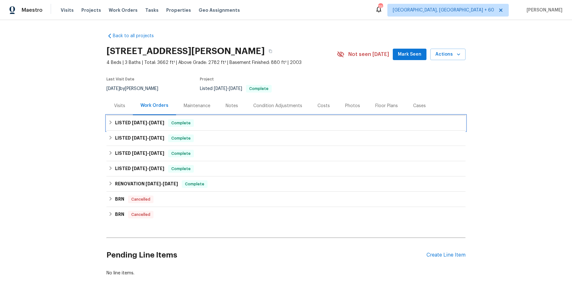
click at [215, 121] on div "LISTED [DATE] - [DATE] Complete" at bounding box center [285, 123] width 355 height 8
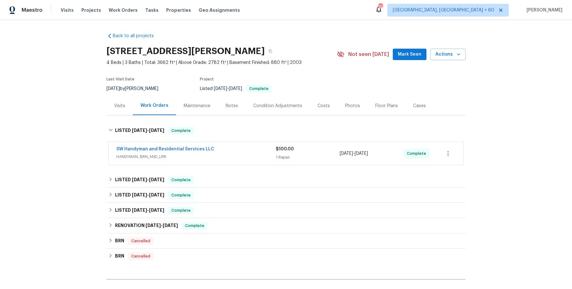
click at [226, 158] on span "HANDYMAN, BRN_AND_LRR" at bounding box center [195, 156] width 159 height 6
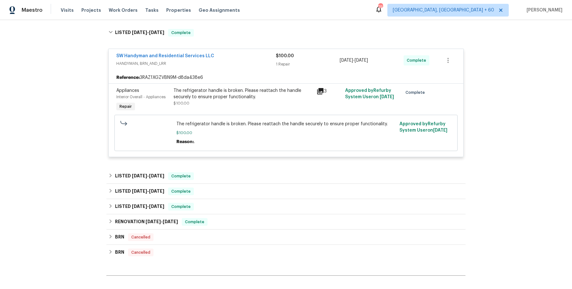
scroll to position [98, 0]
click at [274, 182] on div "LISTED [DATE] - [DATE] Complete" at bounding box center [285, 176] width 359 height 15
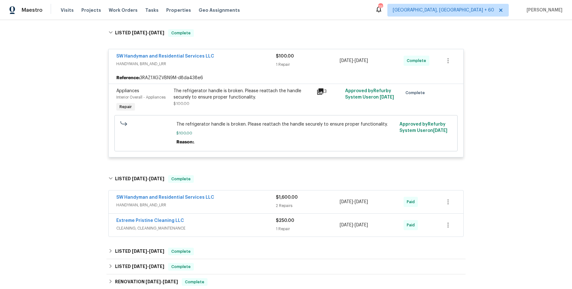
click at [259, 195] on div "SW Handyman and Residential Services LLC" at bounding box center [195, 198] width 159 height 8
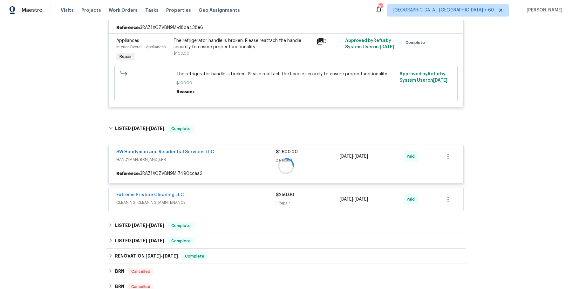
scroll to position [147, 0]
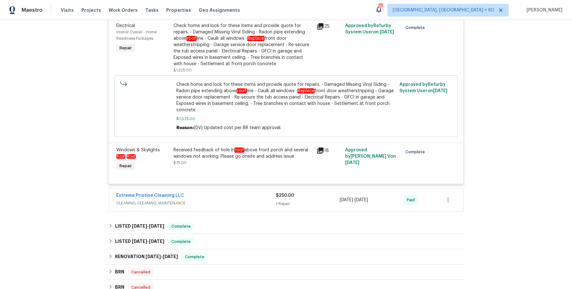
click at [258, 200] on span "CLEANING, CLEANING_MAINTENANCE" at bounding box center [195, 203] width 159 height 6
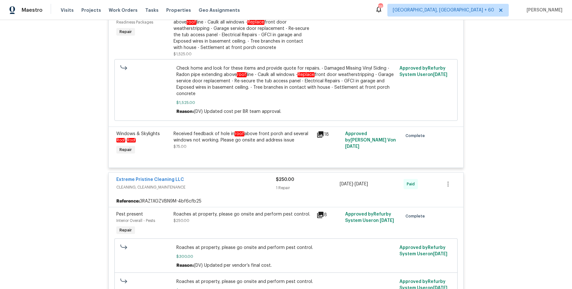
scroll to position [415, 0]
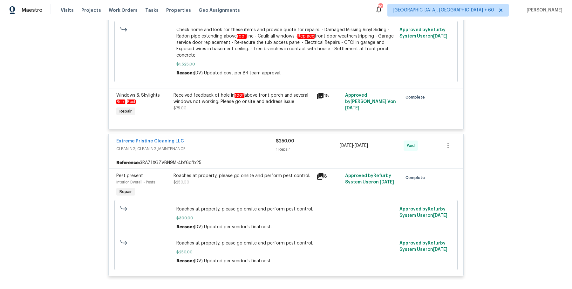
scroll to position [428, 0]
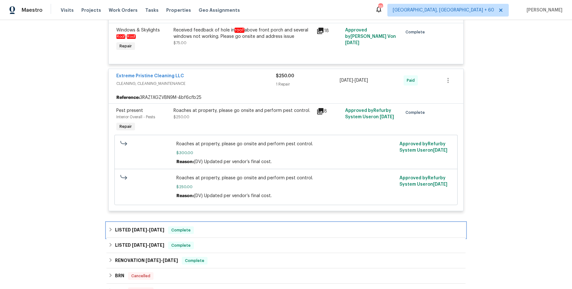
click at [244, 224] on div "LISTED [DATE] - [DATE] Complete" at bounding box center [285, 229] width 359 height 15
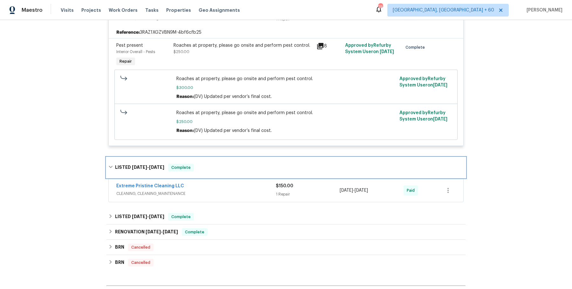
scroll to position [509, 0]
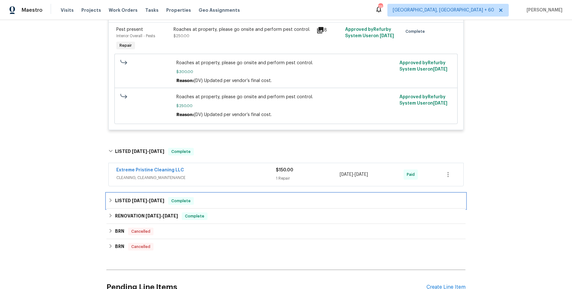
click at [240, 193] on div "LISTED [DATE] - [DATE] Complete" at bounding box center [285, 200] width 359 height 15
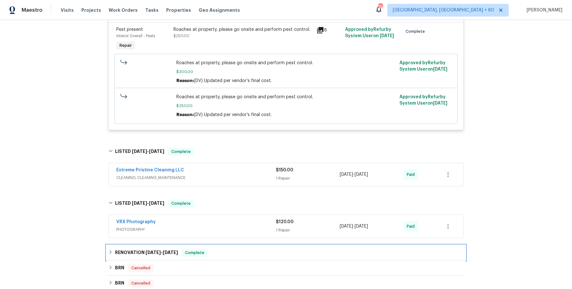
click at [241, 246] on div "RENOVATION [DATE] - [DATE] Complete" at bounding box center [285, 252] width 359 height 15
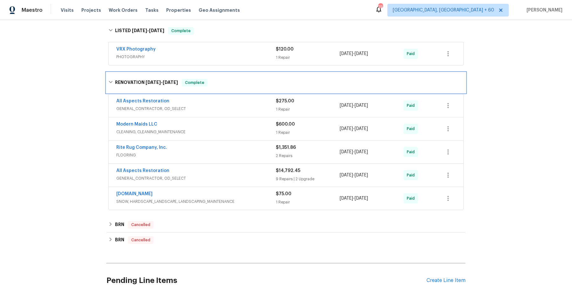
scroll to position [735, 0]
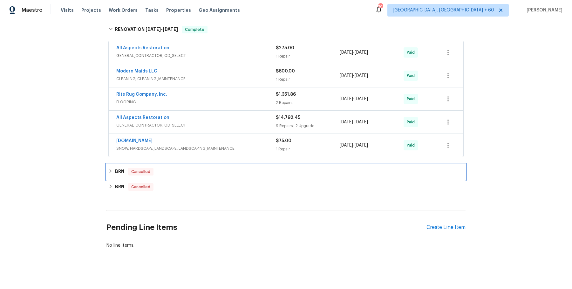
click at [234, 164] on div "BRN Cancelled" at bounding box center [285, 171] width 359 height 15
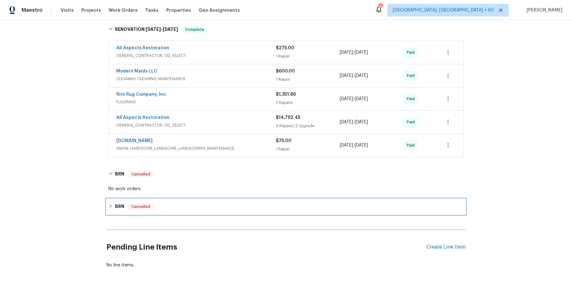
click at [214, 208] on div "BRN Cancelled" at bounding box center [285, 206] width 359 height 15
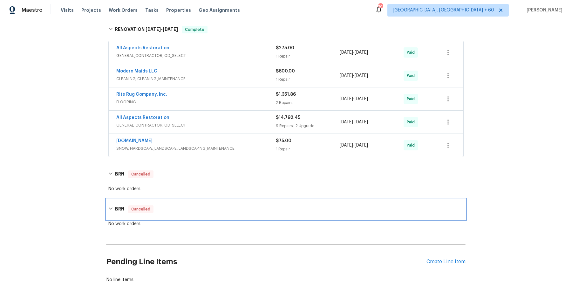
scroll to position [0, 0]
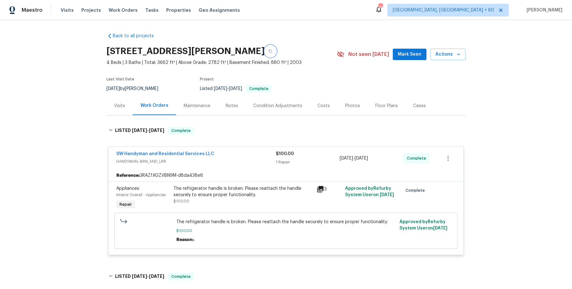
click at [276, 51] on button "button" at bounding box center [270, 50] width 11 height 11
click at [128, 9] on span "Work Orders" at bounding box center [123, 10] width 29 height 6
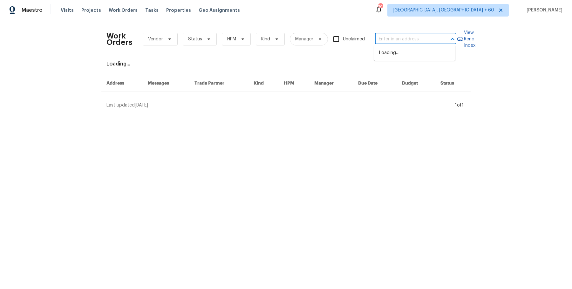
click at [412, 36] on input "text" at bounding box center [407, 39] width 64 height 10
paste input "[STREET_ADDRESS][PERSON_NAME]"
type input "[STREET_ADDRESS][PERSON_NAME]"
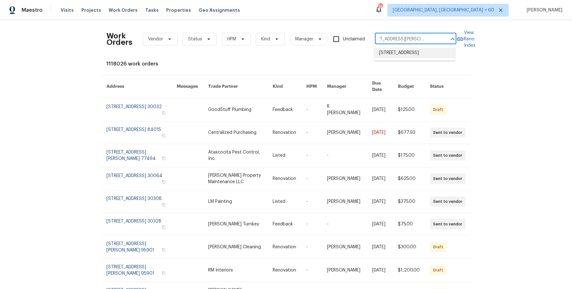
click at [417, 53] on li "[STREET_ADDRESS]" at bounding box center [414, 53] width 81 height 10
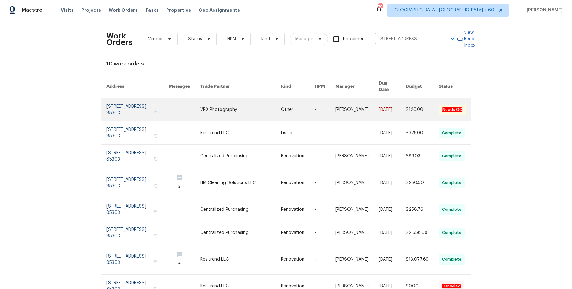
click at [255, 103] on link at bounding box center [240, 109] width 80 height 23
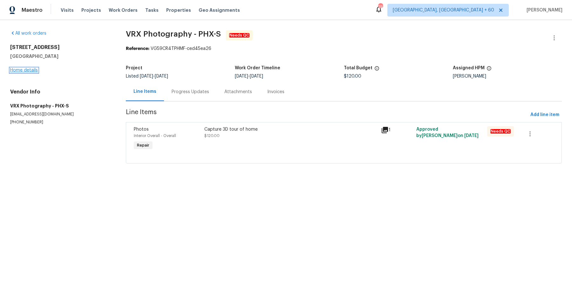
click at [21, 71] on link "Home details" at bounding box center [24, 70] width 28 height 4
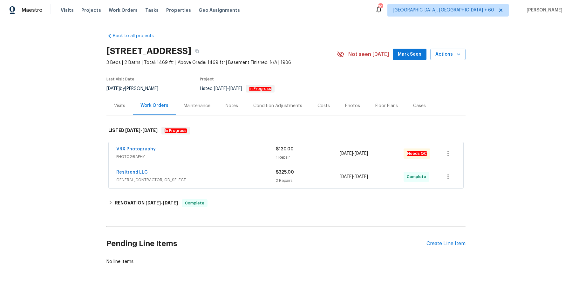
click at [202, 148] on div "VRX Photography" at bounding box center [195, 150] width 159 height 8
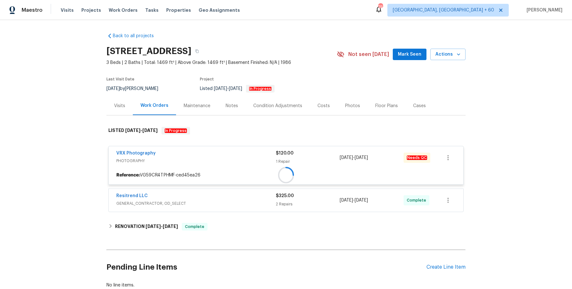
scroll to position [43, 0]
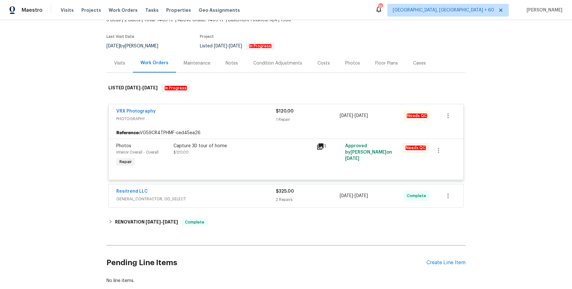
click at [198, 206] on div "Resitrend LLC GENERAL_CONTRACTOR, OD_SELECT $325.00 2 Repairs [DATE] - [DATE] C…" at bounding box center [286, 195] width 355 height 23
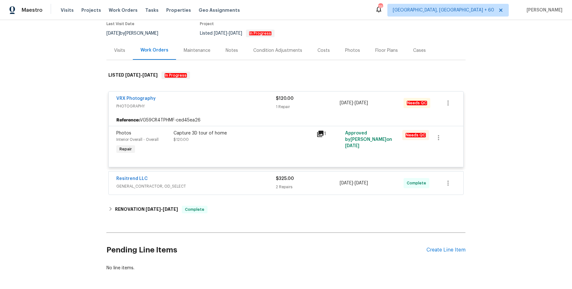
click at [210, 182] on div "Resitrend LLC" at bounding box center [195, 179] width 159 height 8
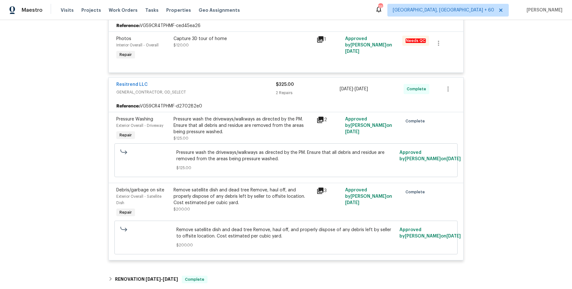
scroll to position [191, 0]
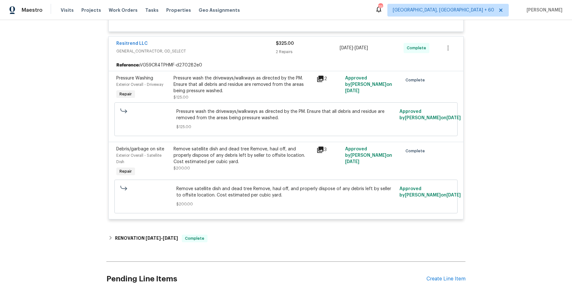
click at [208, 227] on div "Back to all projects [STREET_ADDRESS] 3 Beds | 2 Baths | Total: 1469 ft² | Abov…" at bounding box center [285, 71] width 359 height 468
click at [215, 232] on div "RENOVATION [DATE] - [DATE] Complete" at bounding box center [285, 238] width 359 height 15
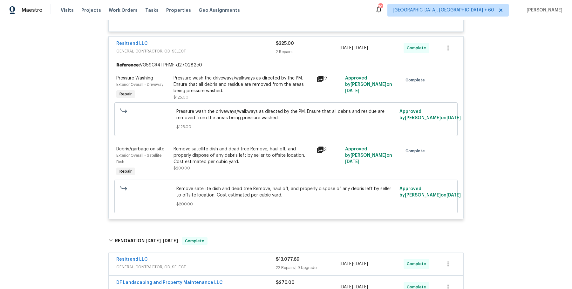
click at [219, 254] on div "Resitrend LLC GENERAL_CONTRACTOR, OD_SELECT $13,077.69 22 Repairs | 9 Upgrade […" at bounding box center [286, 263] width 355 height 23
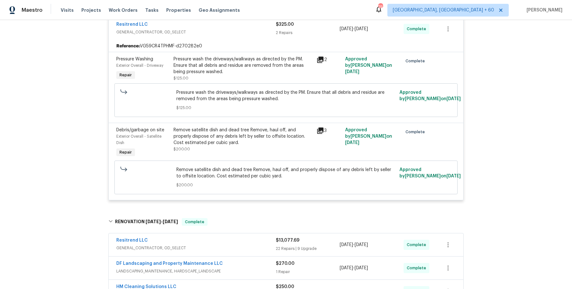
click at [222, 248] on span "GENERAL_CONTRACTOR, OD_SELECT" at bounding box center [195, 248] width 159 height 6
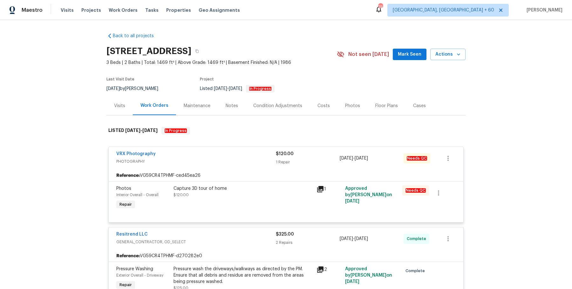
scroll to position [97, 0]
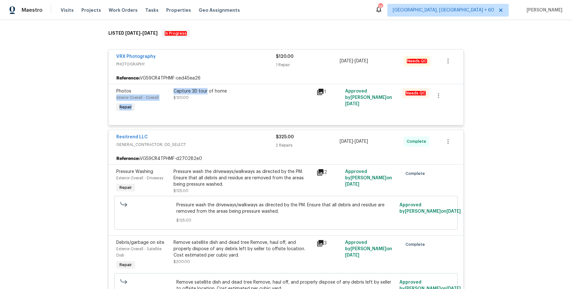
drag, startPoint x: 171, startPoint y: 88, endPoint x: 207, endPoint y: 88, distance: 35.6
click at [207, 88] on div "Photos Interior Overall - Overall Repair Capture 3D tour of home $120.00 1 Appr…" at bounding box center [285, 100] width 343 height 29
click at [226, 111] on div "Capture 3D tour of home $120.00" at bounding box center [243, 100] width 143 height 29
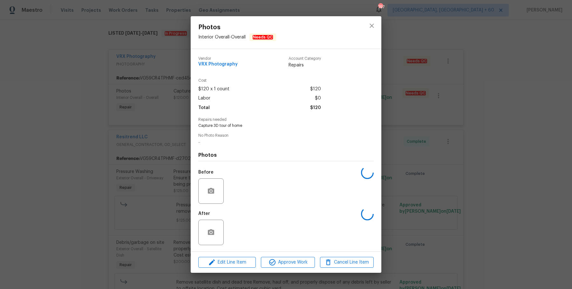
click at [423, 160] on div "Photos Interior Overall - Overall Needs QC Vendor VRX Photography Account Categ…" at bounding box center [286, 144] width 572 height 289
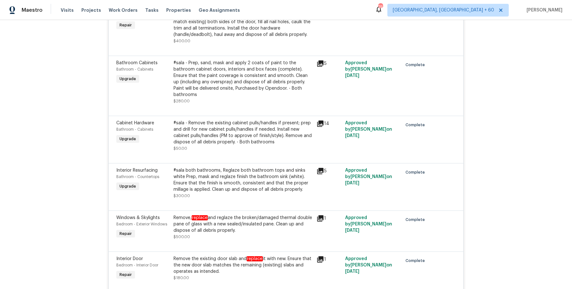
scroll to position [480, 0]
click at [114, 13] on div "Visits Projects Work Orders Tasks Properties Geo Assignments" at bounding box center [154, 10] width 187 height 13
click at [117, 11] on span "Work Orders" at bounding box center [123, 10] width 29 height 6
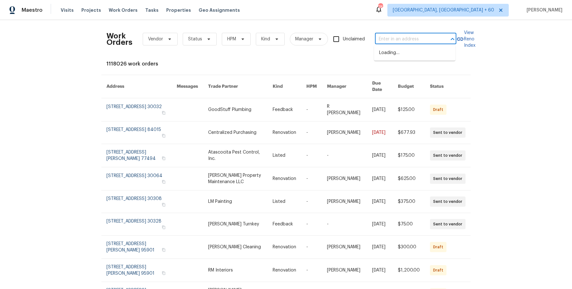
click at [429, 38] on input "text" at bounding box center [407, 39] width 64 height 10
paste input "[STREET_ADDRESS][PERSON_NAME]"
type input "[STREET_ADDRESS][PERSON_NAME]"
click at [403, 52] on li "[STREET_ADDRESS][PERSON_NAME]" at bounding box center [414, 56] width 81 height 17
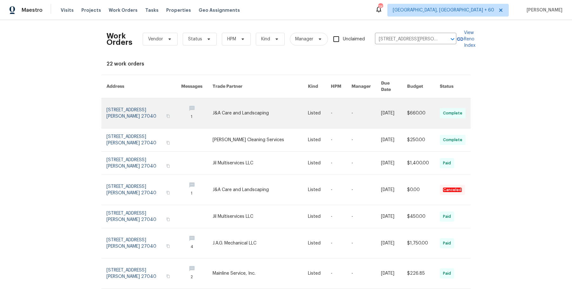
click at [366, 102] on link at bounding box center [366, 113] width 30 height 30
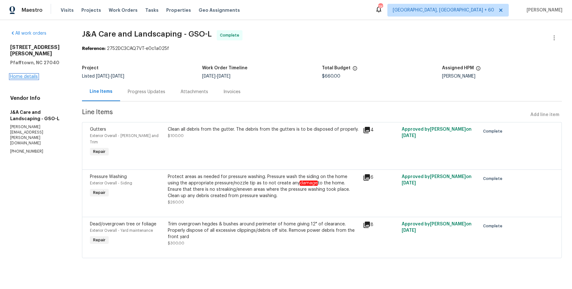
click at [29, 74] on link "Home details" at bounding box center [24, 76] width 28 height 4
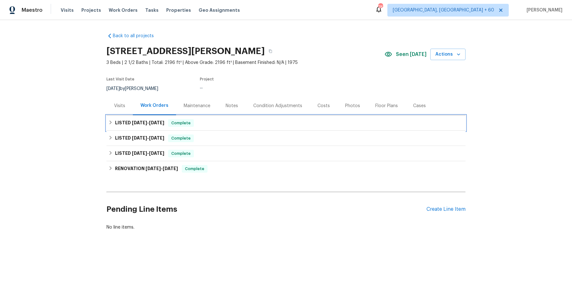
click at [223, 125] on div "LISTED [DATE] - [DATE] Complete" at bounding box center [285, 123] width 355 height 8
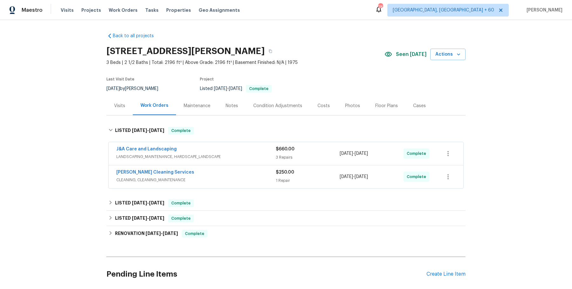
click at [212, 152] on div "J&A Care and Landscaping" at bounding box center [195, 150] width 159 height 8
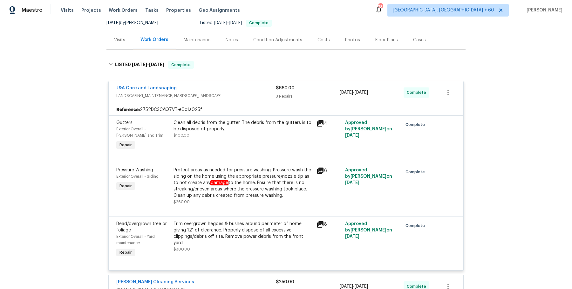
scroll to position [101, 0]
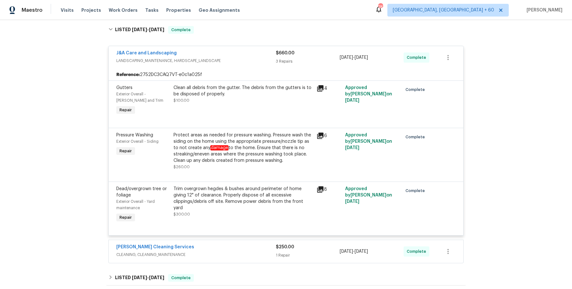
click at [241, 245] on div "[PERSON_NAME] Cleaning Services" at bounding box center [195, 248] width 159 height 8
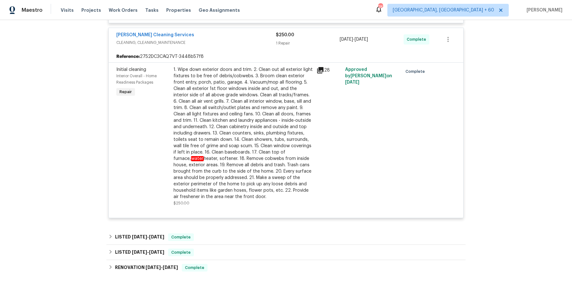
scroll to position [312, 0]
click at [241, 238] on div "LISTED [DATE] - [DATE] Complete" at bounding box center [285, 238] width 355 height 8
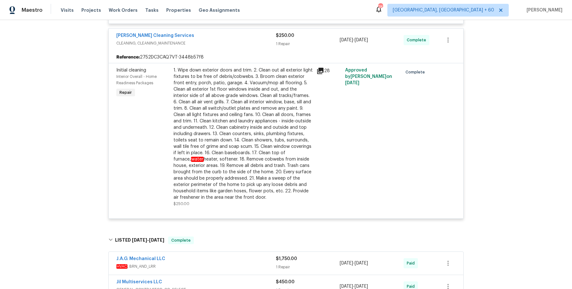
click at [231, 256] on div "J.A.G. Mechanical LLC" at bounding box center [195, 259] width 159 height 8
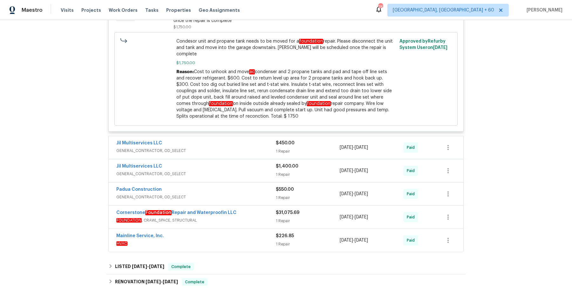
scroll to position [587, 0]
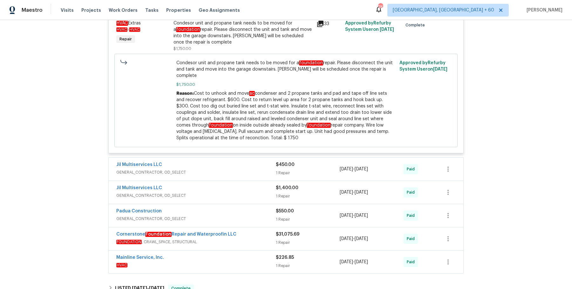
click at [235, 171] on div "Jil Multiservices LLC GENERAL_CONTRACTOR, OD_SELECT $450.00 1 Repair [DATE] - […" at bounding box center [286, 169] width 355 height 23
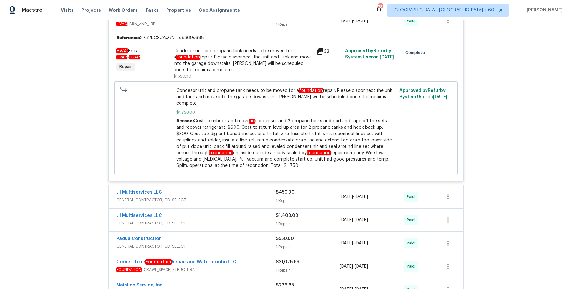
click at [225, 63] on div "Condesor unit and propane tank needs to be moved for a foundation repair. Pleas…" at bounding box center [242, 60] width 139 height 25
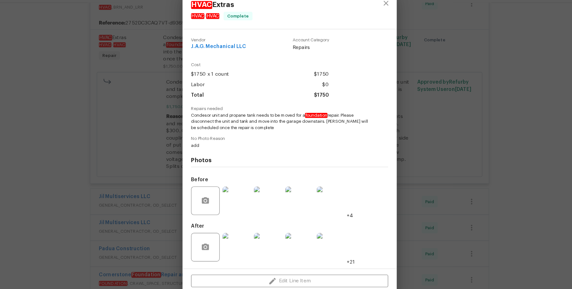
click at [442, 182] on div "HVAC Extras HVAC - HVAC Complete Vendor J.A.G. Mechanical LLC Account Category …" at bounding box center [286, 144] width 572 height 289
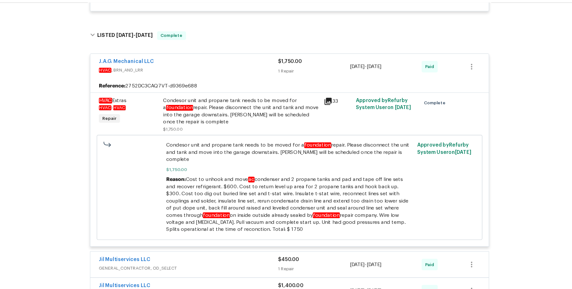
scroll to position [502, 0]
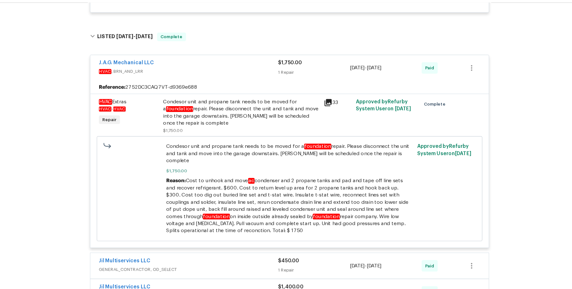
click at [252, 148] on span "Condesor unit and propane tank needs to be moved for a foundation repair. Pleas…" at bounding box center [286, 154] width 220 height 19
click at [257, 143] on div "Condesor unit and propane tank needs to be moved for a foundation repair. Pleas…" at bounding box center [285, 185] width 223 height 85
click at [254, 154] on span "Condesor unit and propane tank needs to be moved for a foundation repair. Pleas…" at bounding box center [286, 154] width 220 height 19
click at [258, 112] on div "Condesor unit and propane tank needs to be moved for a foundation repair. Pleas…" at bounding box center [242, 117] width 139 height 25
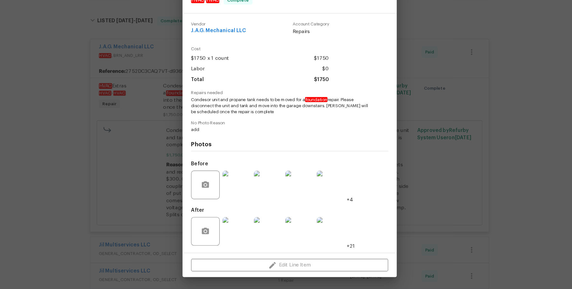
click at [245, 201] on img at bounding box center [238, 195] width 25 height 25
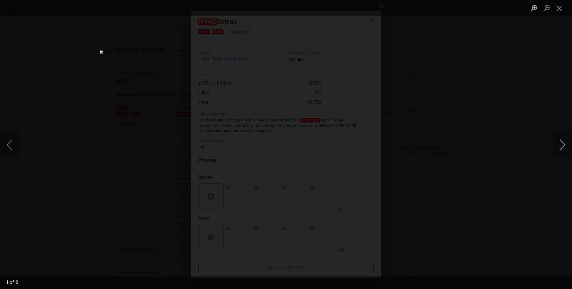
click at [563, 147] on button "Next image" at bounding box center [562, 144] width 19 height 25
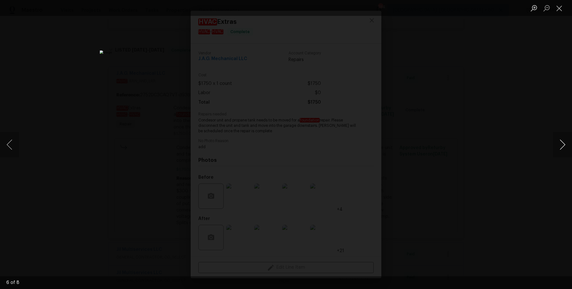
click at [563, 147] on button "Next image" at bounding box center [562, 144] width 19 height 25
click at [553, 113] on div "Lightbox" at bounding box center [286, 144] width 572 height 289
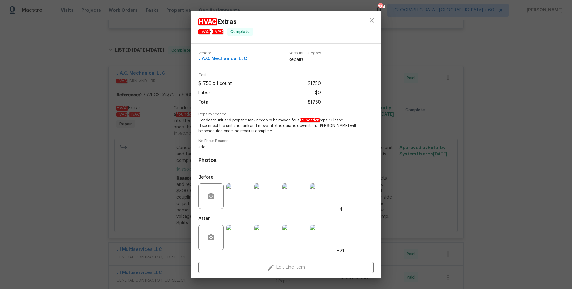
click at [553, 113] on div "HVAC Extras HVAC - HVAC Complete Vendor J.A.G. Mechanical LLC Account Category …" at bounding box center [286, 144] width 572 height 289
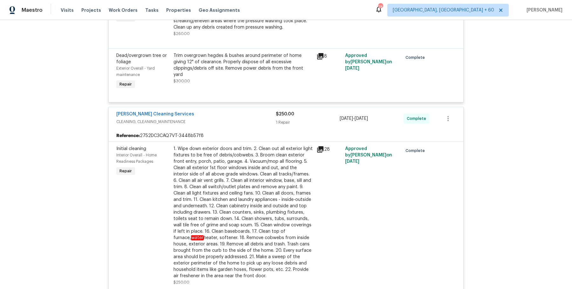
scroll to position [0, 0]
